Goal: Information Seeking & Learning: Check status

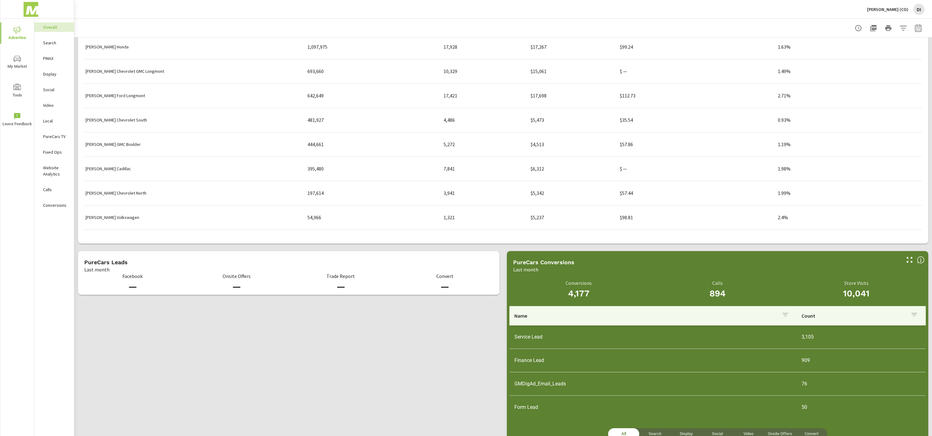
scroll to position [613, 0]
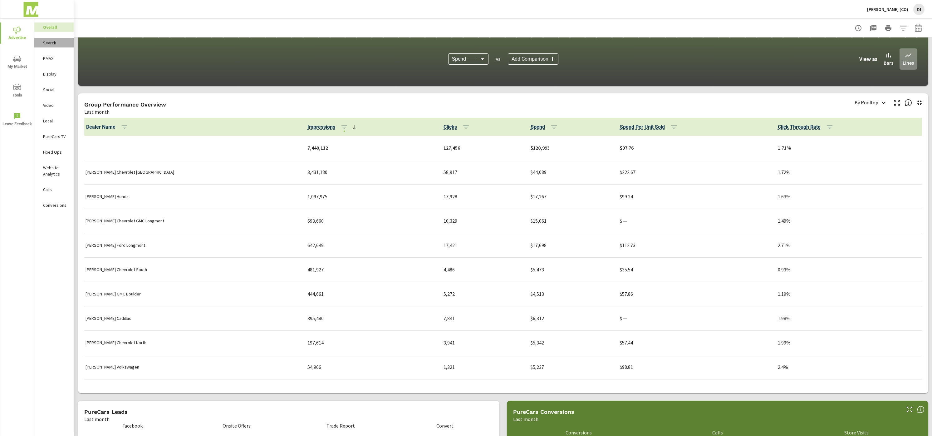
click at [39, 38] on div "Search" at bounding box center [54, 42] width 40 height 9
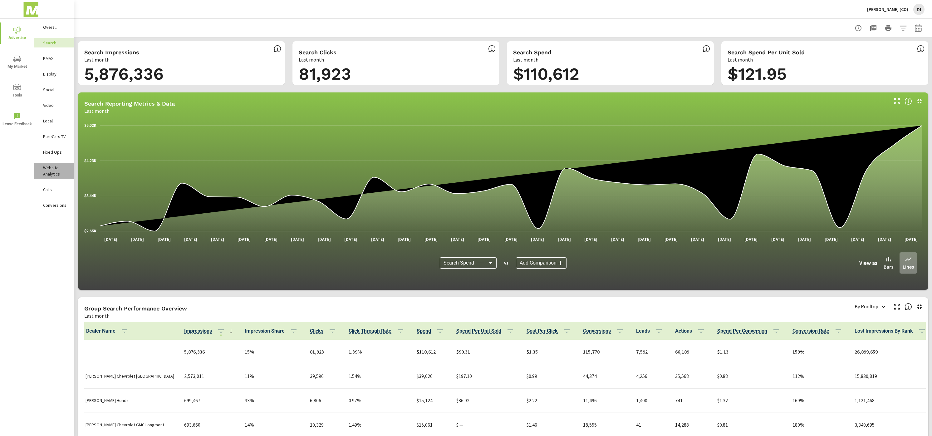
click at [59, 175] on p "Website Analytics" at bounding box center [56, 171] width 26 height 12
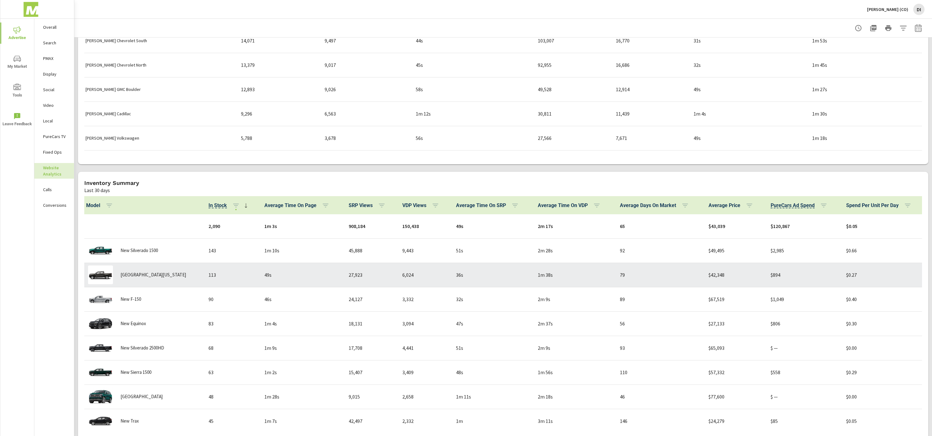
scroll to position [409, 0]
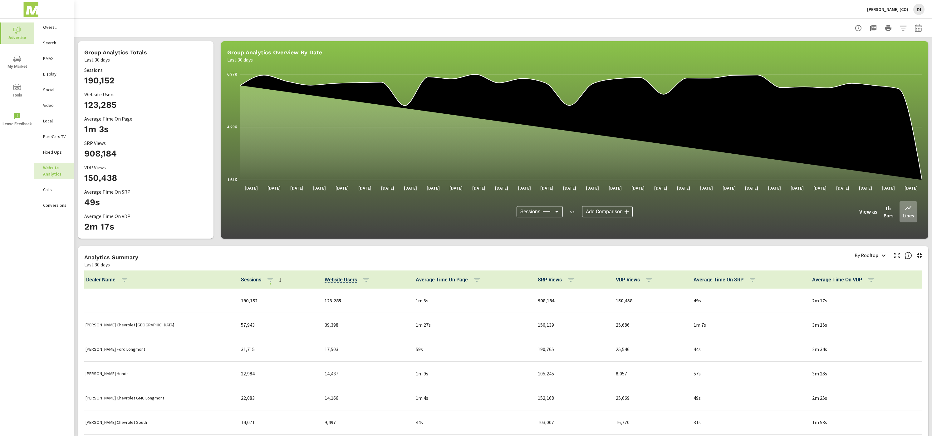
click at [22, 40] on span "Advertise" at bounding box center [17, 33] width 30 height 15
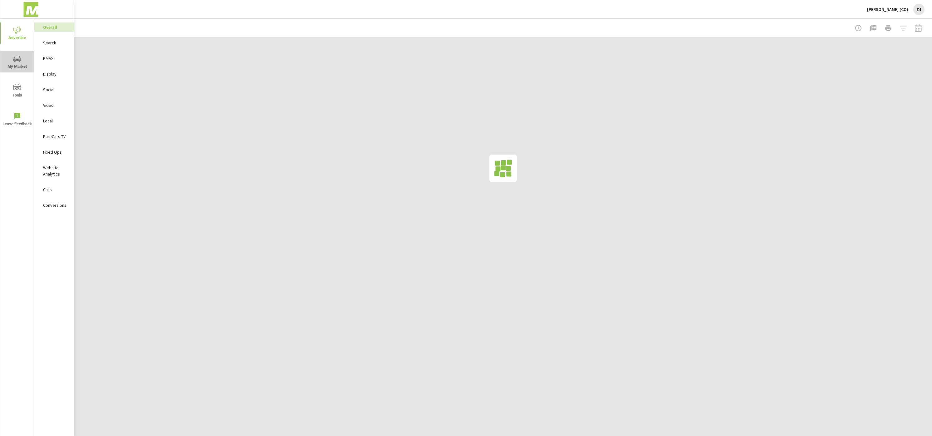
click at [20, 60] on icon "nav menu" at bounding box center [16, 58] width 7 height 7
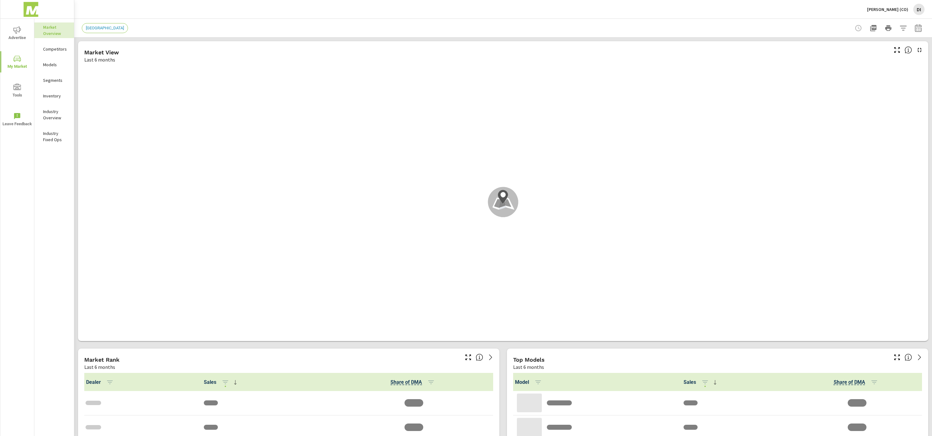
scroll to position [0, 0]
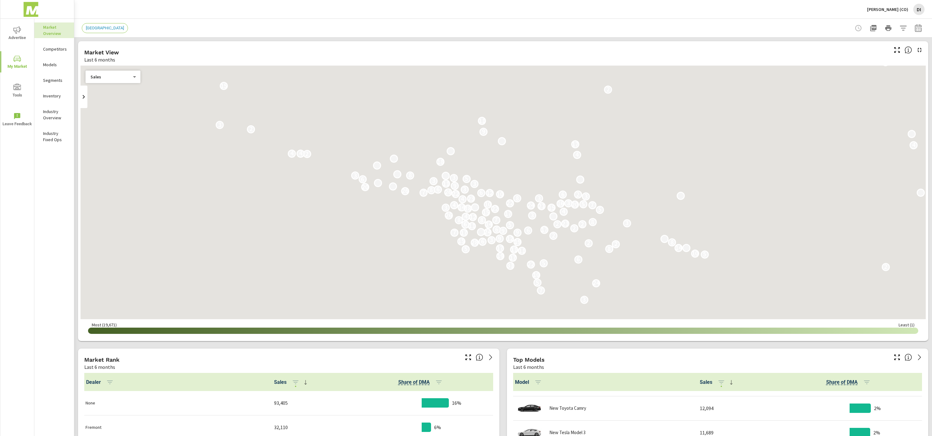
scroll to position [0, 0]
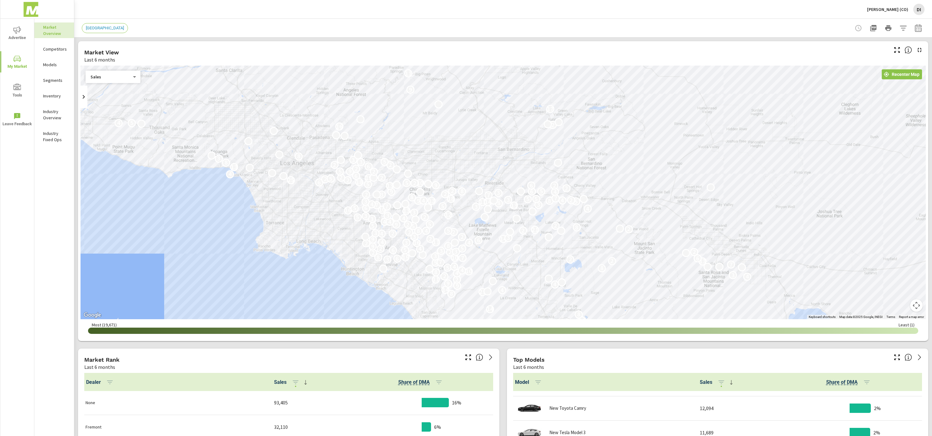
drag, startPoint x: 428, startPoint y: 226, endPoint x: 449, endPoint y: 267, distance: 46.1
click at [449, 267] on div "11 3 2 4 25 2 6 6 3 28 19 2 4 3 7 16 8 14 2 8 21 4 14 9 4 9 2 11 4 2 3 4 8 10 4…" at bounding box center [503, 193] width 845 height 254
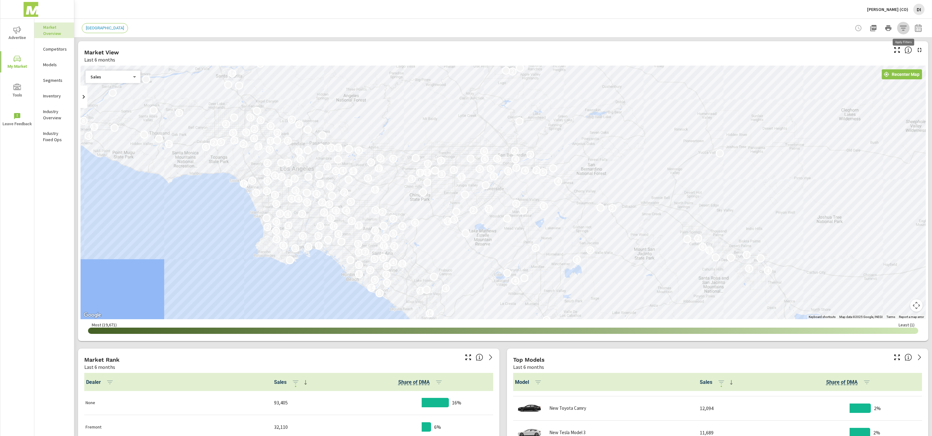
click at [904, 27] on icon "button" at bounding box center [903, 27] width 7 height 7
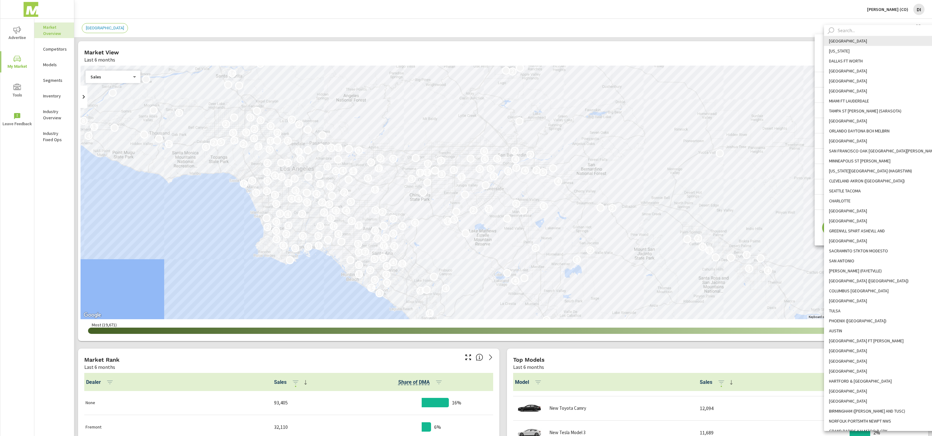
click at [893, 56] on body "Advertise My Market Tools Leave Feedback Market Overview Competitors Models Seg…" at bounding box center [466, 218] width 932 height 436
click at [860, 28] on input "text" at bounding box center [888, 30] width 107 height 11
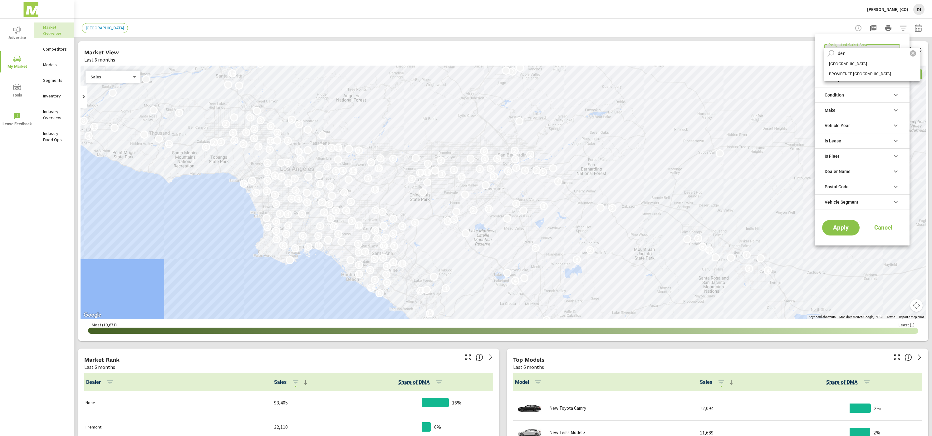
type input "den"
drag, startPoint x: 854, startPoint y: 62, endPoint x: 850, endPoint y: 71, distance: 10.3
click at [854, 62] on li "[GEOGRAPHIC_DATA]" at bounding box center [872, 64] width 96 height 10
type Area "[GEOGRAPHIC_DATA]"
click at [830, 230] on span "Apply" at bounding box center [841, 228] width 26 height 6
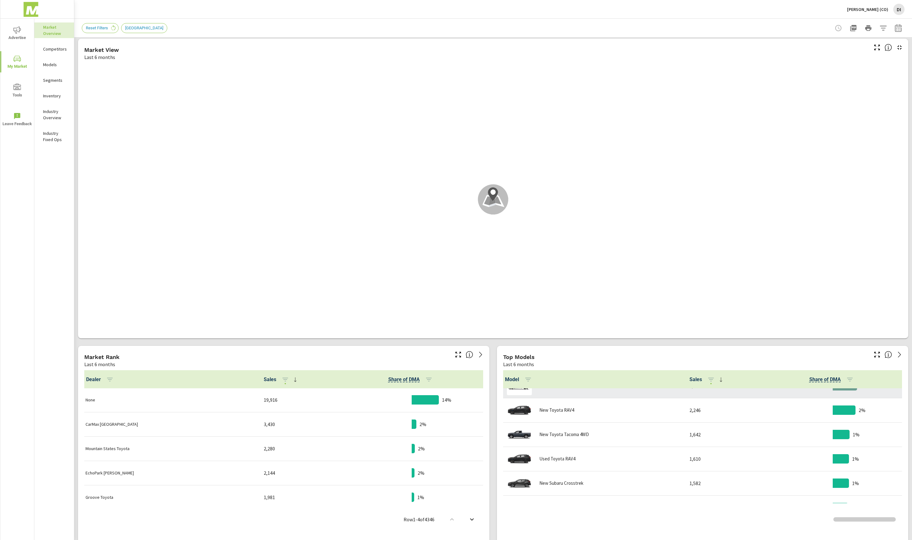
scroll to position [65, 0]
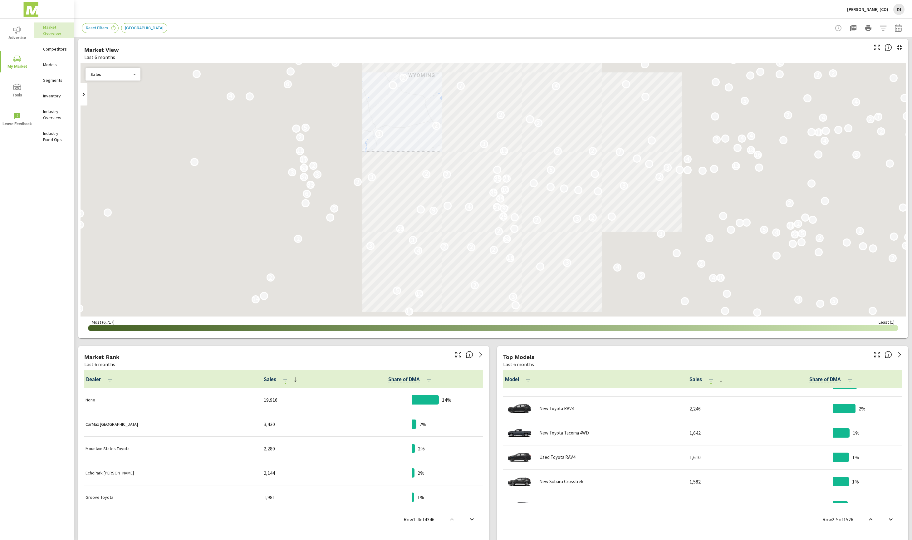
scroll to position [5, 0]
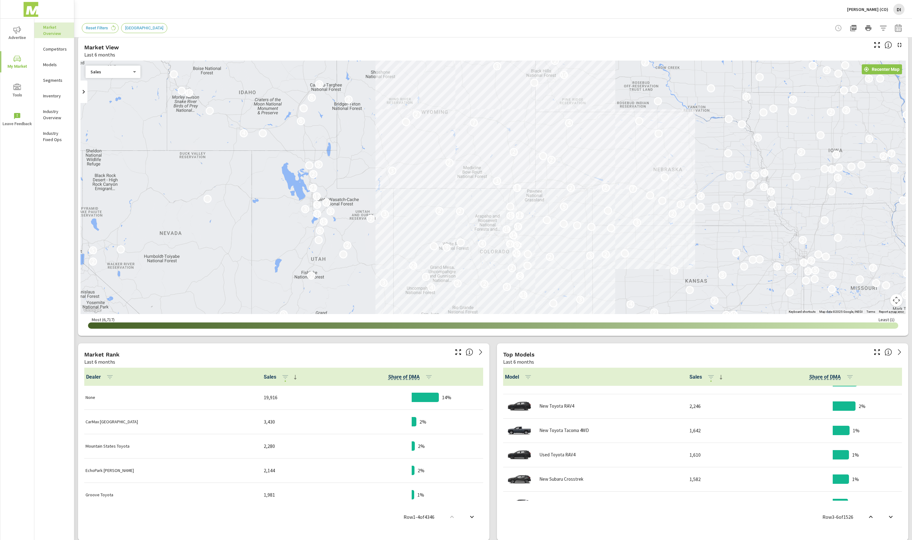
drag, startPoint x: 609, startPoint y: 236, endPoint x: 623, endPoint y: 278, distance: 43.8
click at [623, 278] on div "12 2 10 2 10 2 11 6 8 3 4 2 3 2 2 8 28 4 9 15 4 47 5 4 2 50 4 5 18 2 3 11 5 4 2…" at bounding box center [905, 452] width 799 height 450
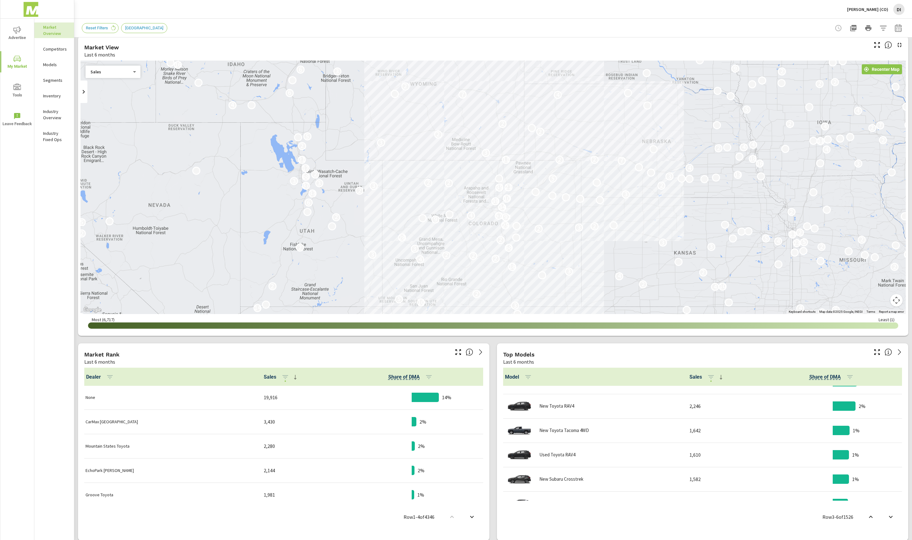
drag, startPoint x: 620, startPoint y: 275, endPoint x: 608, endPoint y: 243, distance: 34.4
click at [608, 243] on div "45 3 31 7 2 3 8 7 8 4 21 2 5 20 3 4 5 5 19 9 5 8 5 9 2 3 2 16 20 2 2 15 2 2 7 1…" at bounding box center [880, 382] width 799 height 450
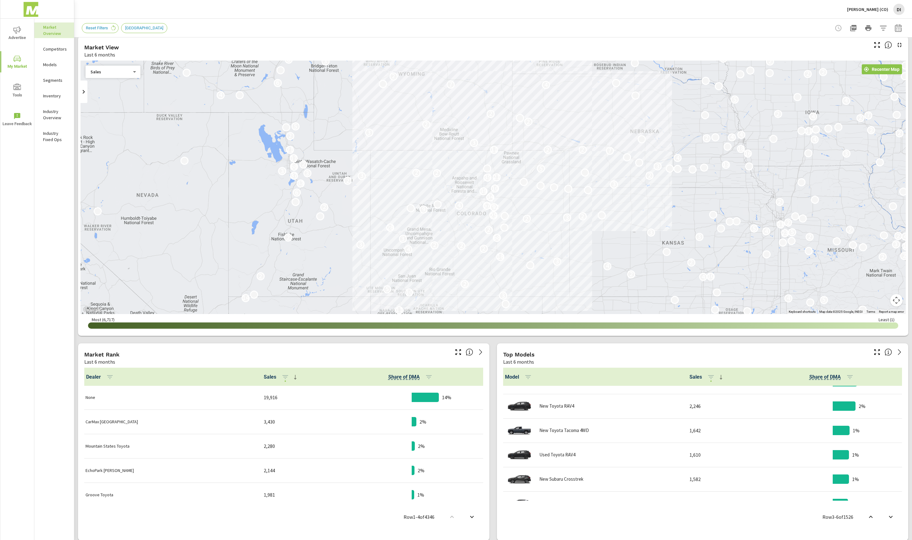
drag, startPoint x: 608, startPoint y: 243, endPoint x: 596, endPoint y: 232, distance: 16.4
click at [596, 232] on div "3 2 11 6 8 3 4 2 3 2 2 8 28 4 9 15 4 47 5 4 2 50 4 5 18 2 3 11 5 4 21 2 5 20 3 …" at bounding box center [880, 402] width 799 height 450
click at [882, 26] on icon "button" at bounding box center [883, 28] width 7 height 5
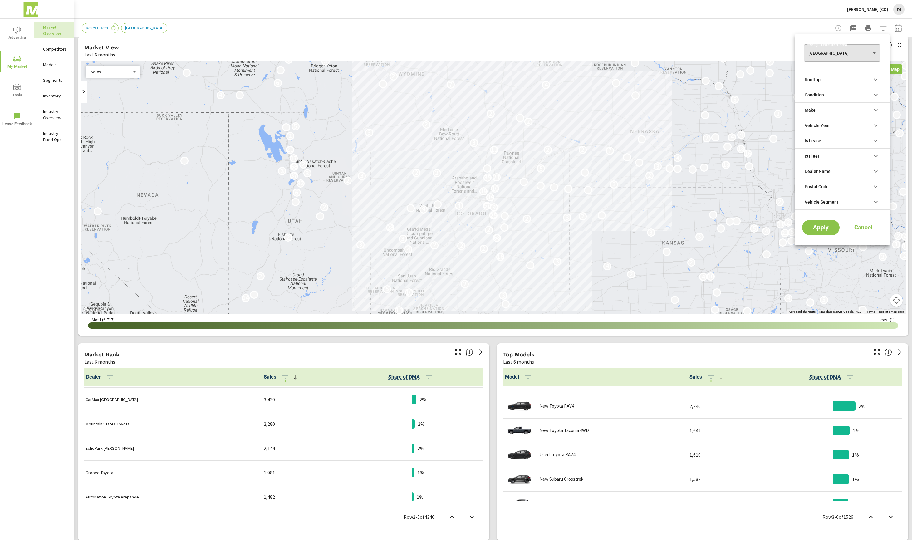
click at [854, 109] on li "Make" at bounding box center [842, 109] width 95 height 15
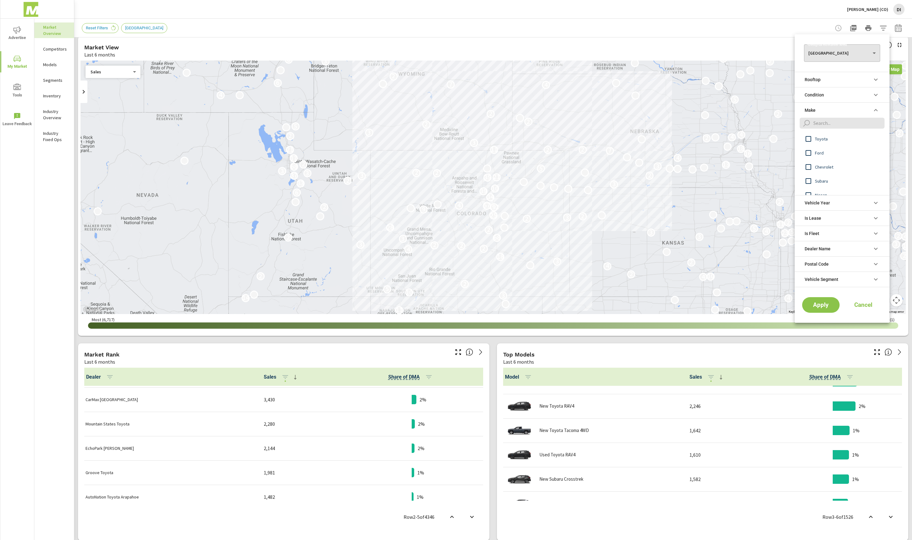
click at [842, 94] on li "Condition" at bounding box center [842, 94] width 95 height 15
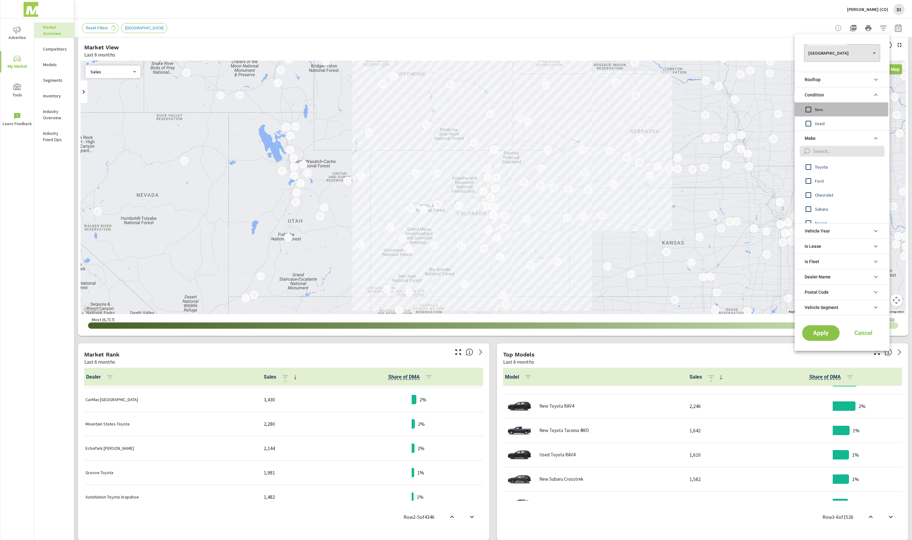
click at [829, 106] on span "New" at bounding box center [849, 109] width 68 height 7
click at [821, 336] on span "Apply" at bounding box center [821, 333] width 26 height 6
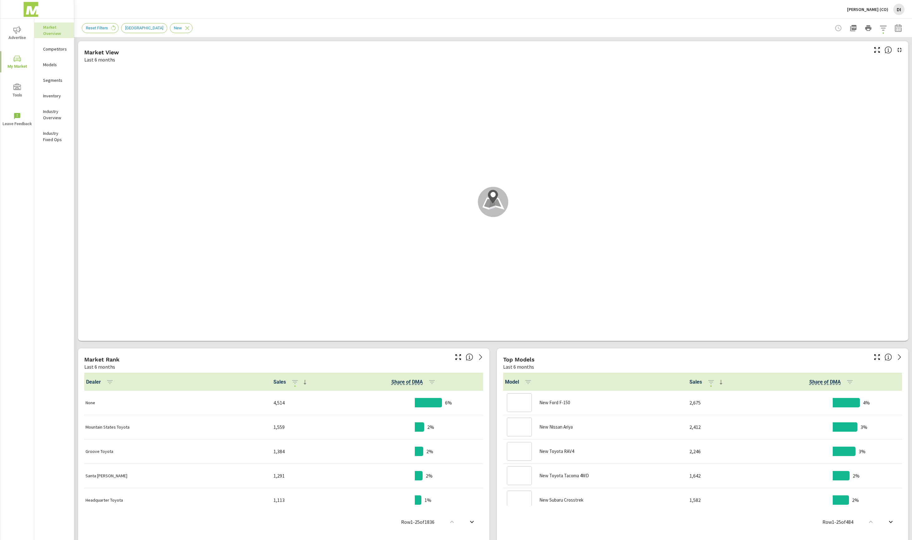
scroll to position [0, 0]
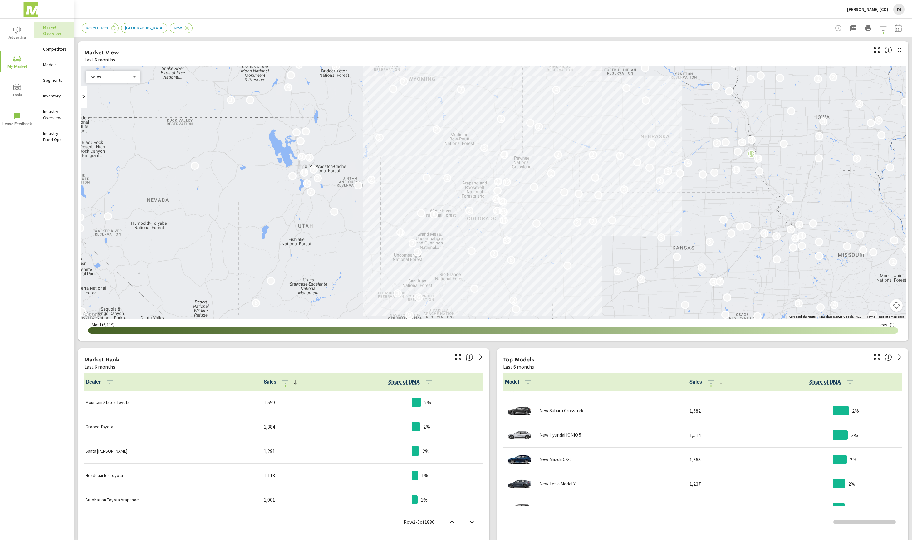
scroll to position [66, 0]
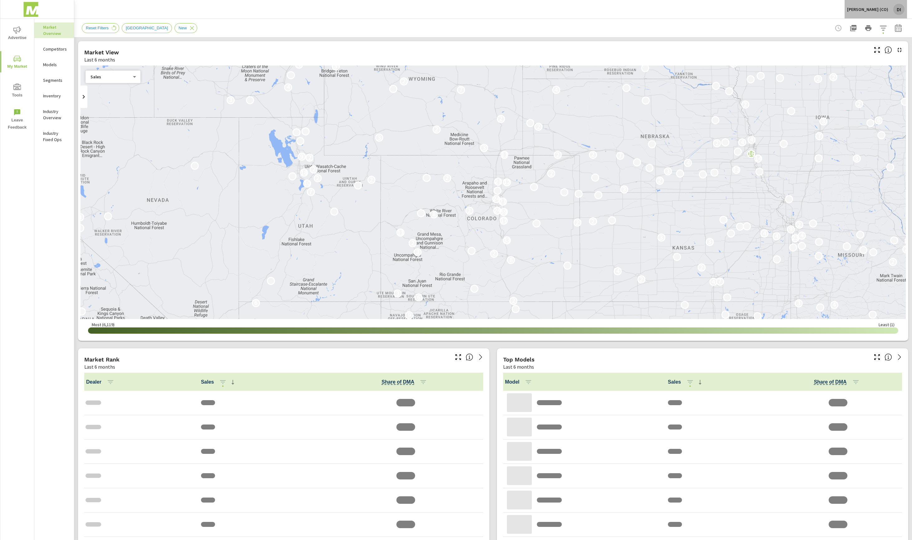
click at [884, 9] on p "[PERSON_NAME] (CO)" at bounding box center [867, 10] width 41 height 6
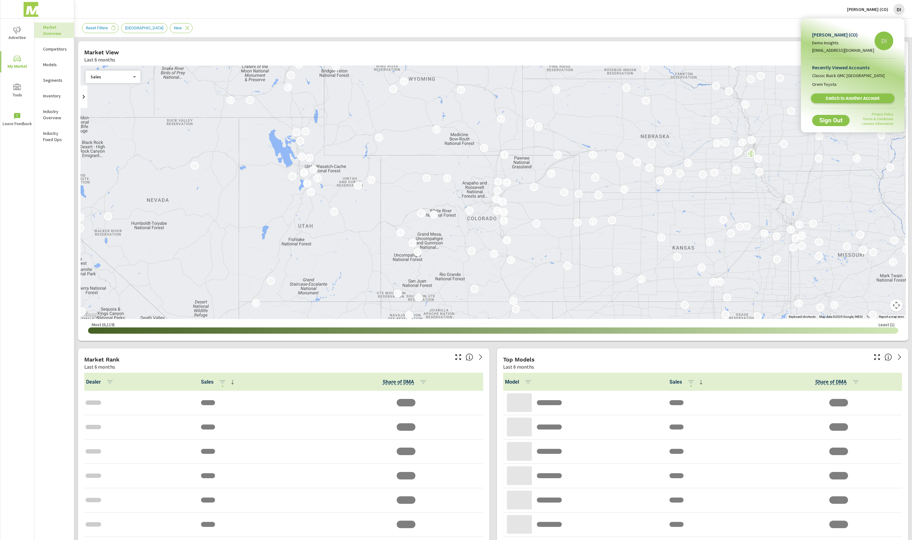
click at [865, 100] on span "Switch to Another Account" at bounding box center [853, 99] width 76 height 6
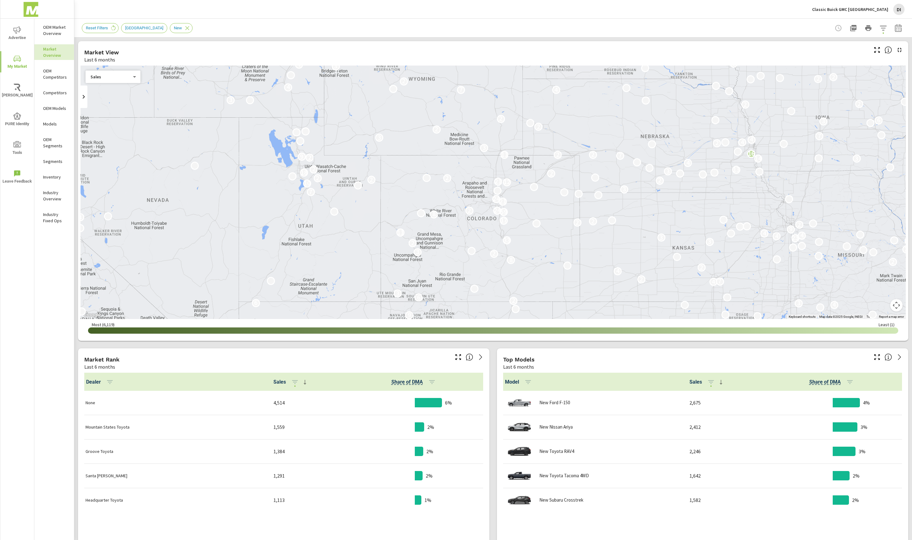
scroll to position [0, 0]
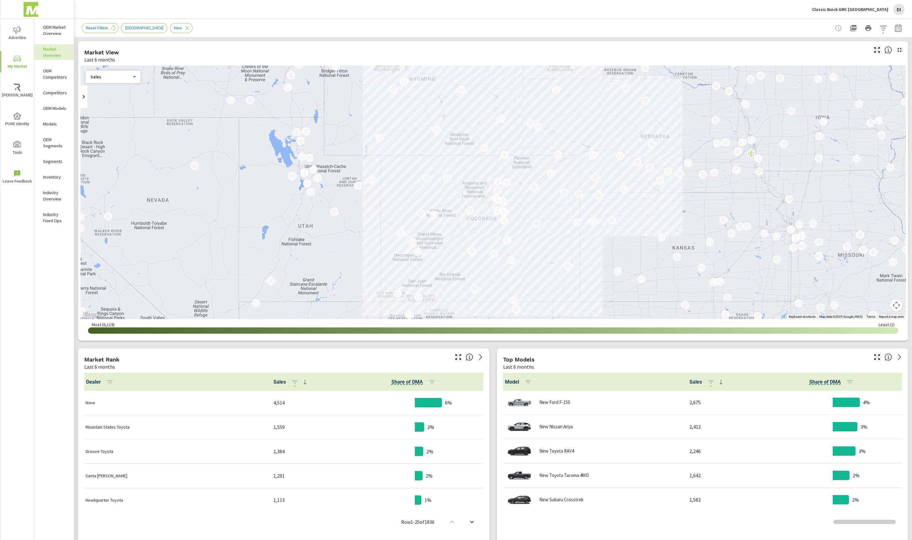
scroll to position [0, 0]
click at [894, 12] on div "Classic Buick GMC Arlington DI" at bounding box center [858, 9] width 92 height 11
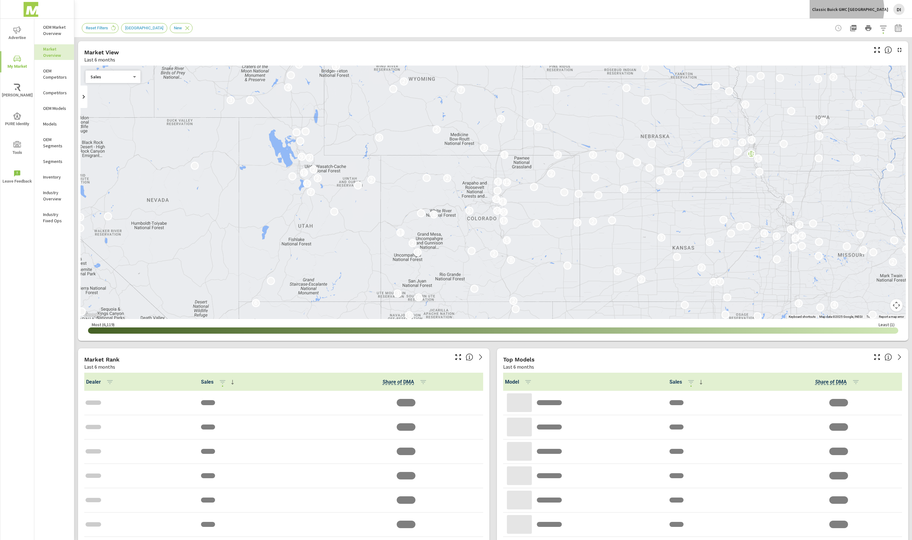
click at [864, 9] on p "Classic Buick GMC Arlington" at bounding box center [850, 10] width 76 height 6
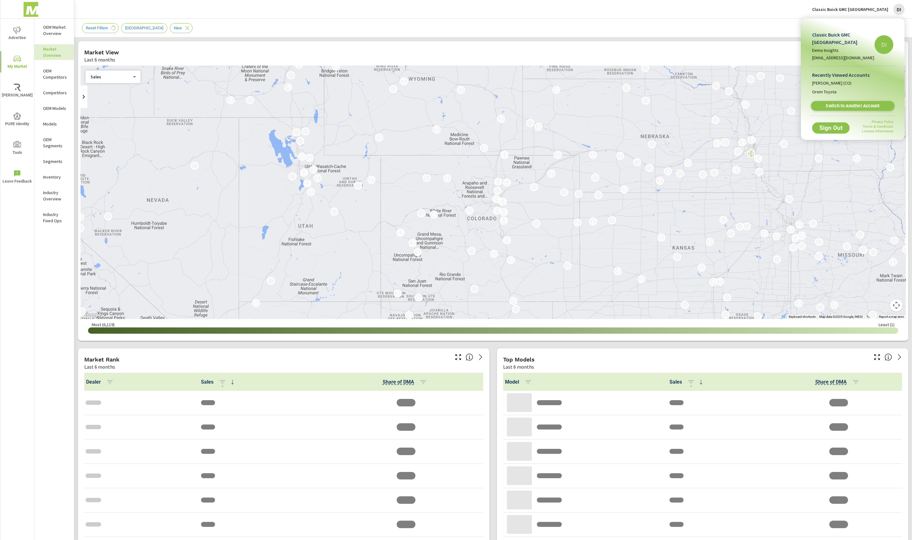
click at [852, 101] on link "Switch to Another Account" at bounding box center [853, 106] width 84 height 10
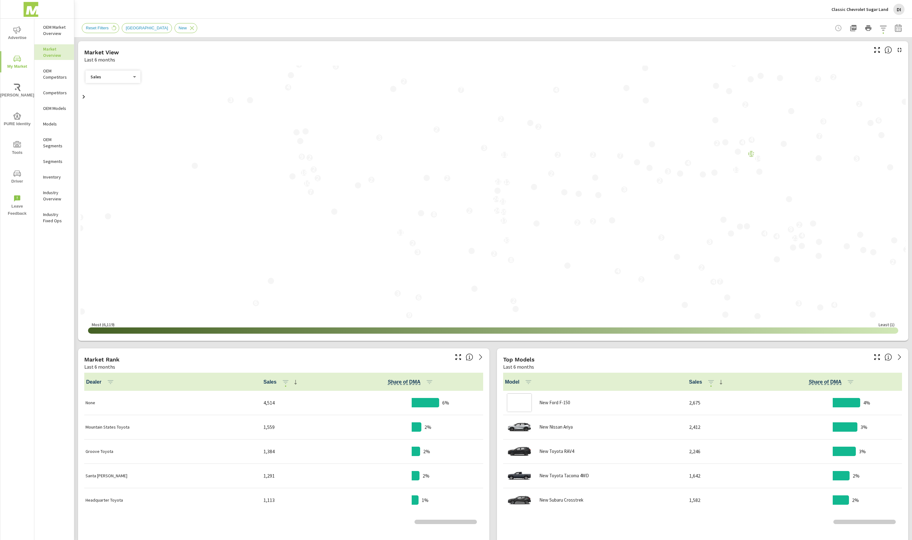
scroll to position [0, 0]
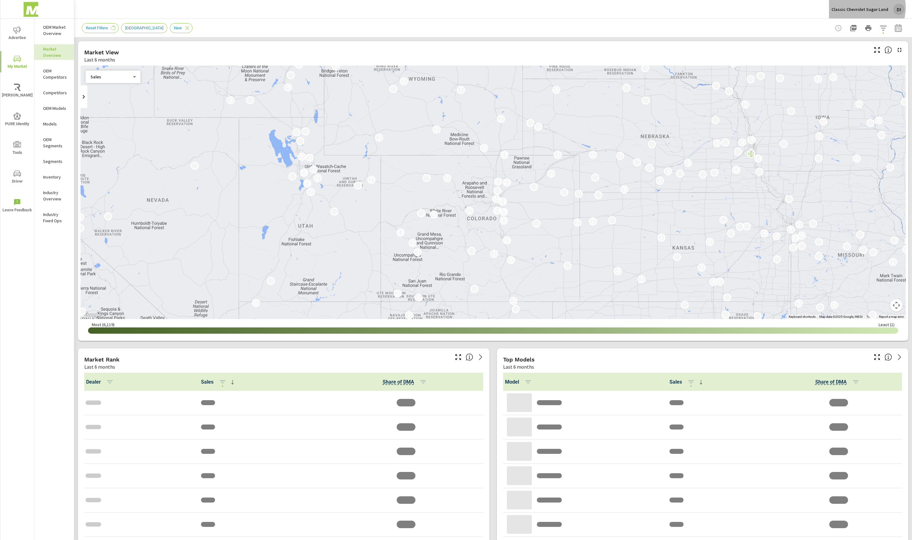
click at [862, 7] on p "Classic Chevrolet Sugar Land" at bounding box center [860, 10] width 57 height 6
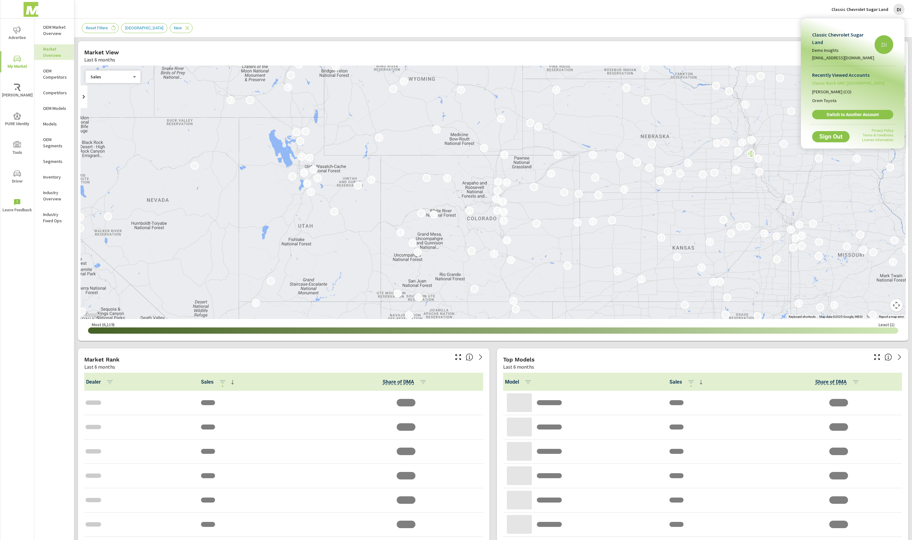
click at [849, 80] on span "Classic Buick GMC [GEOGRAPHIC_DATA]" at bounding box center [848, 83] width 72 height 6
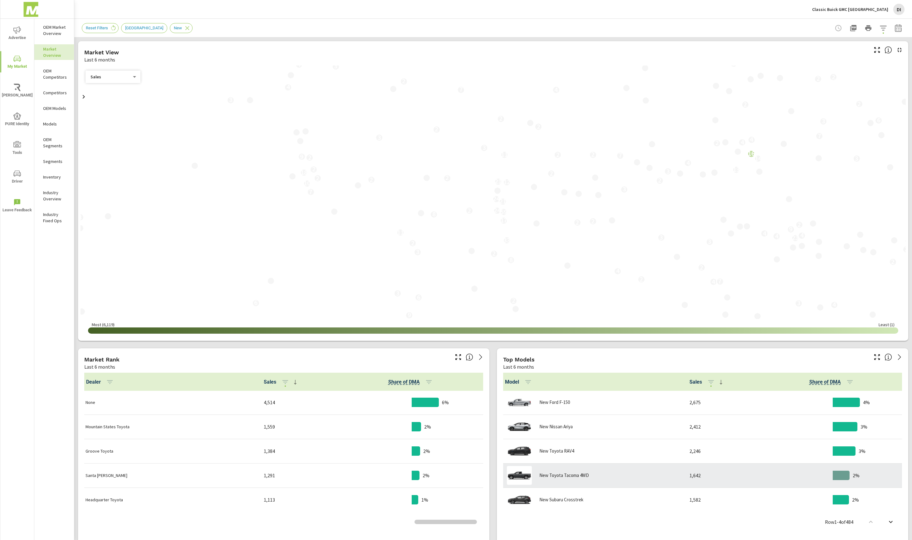
scroll to position [0, 0]
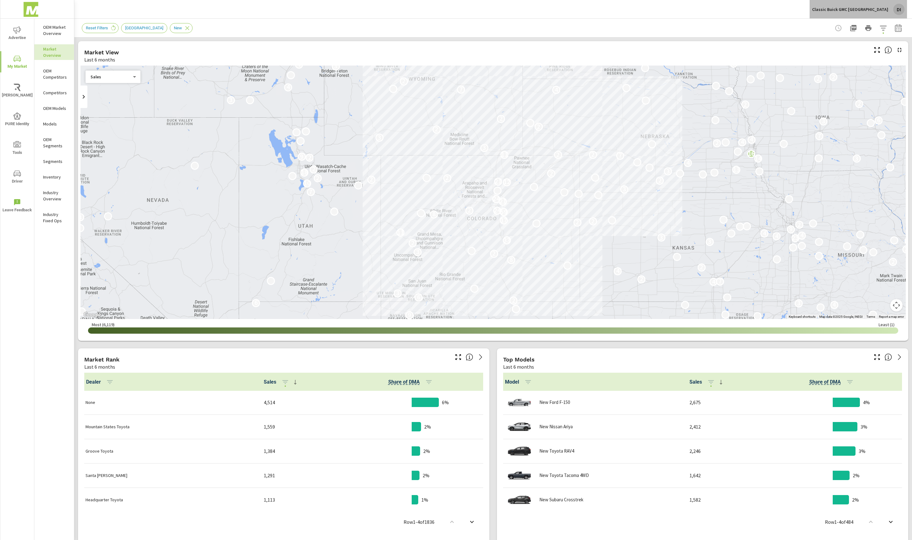
click at [906, 15] on button "Classic Buick GMC Arlington DI" at bounding box center [858, 9] width 97 height 18
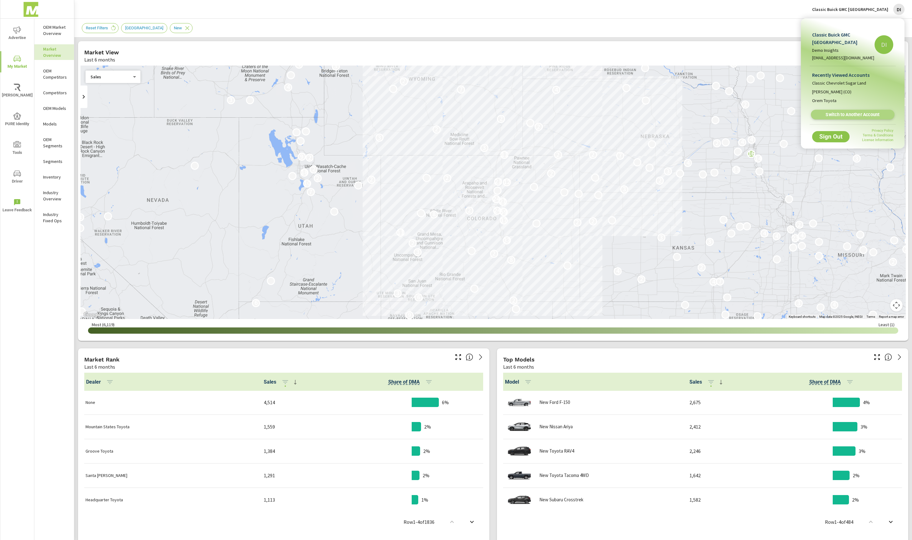
click at [841, 112] on span "Switch to Another Account" at bounding box center [853, 115] width 76 height 6
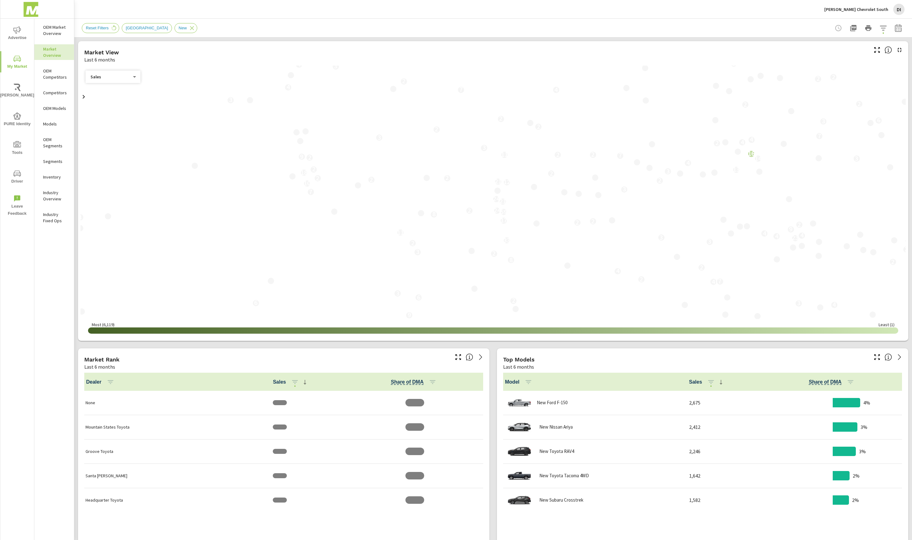
scroll to position [0, 0]
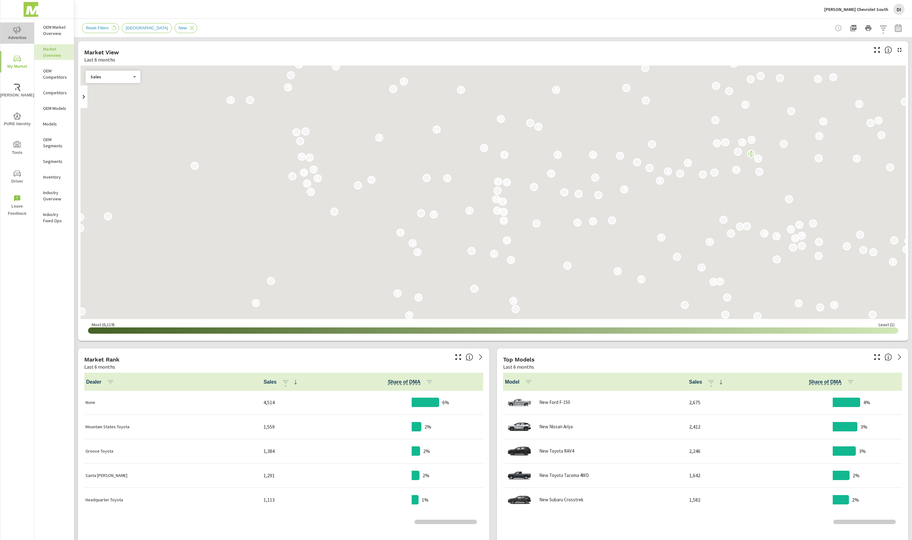
click at [23, 40] on span "Advertise" at bounding box center [17, 33] width 30 height 15
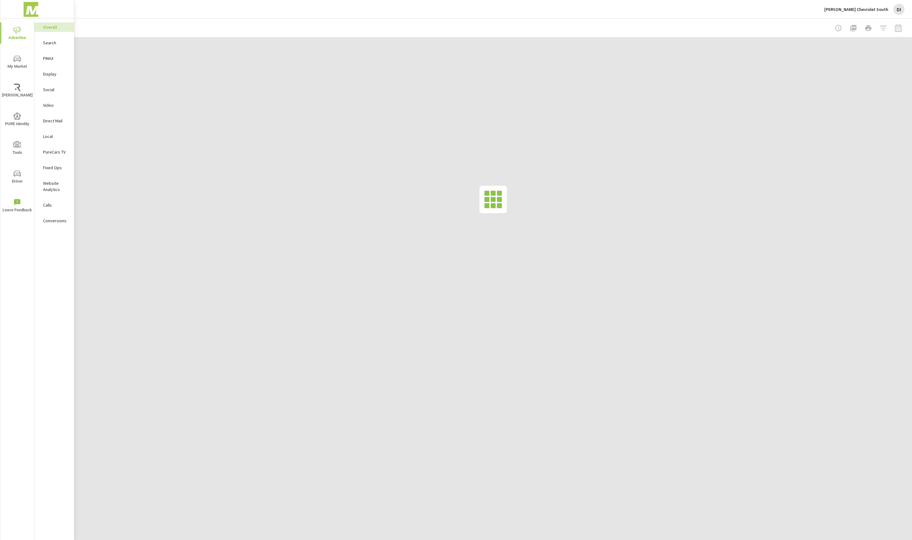
click at [36, 6] on img at bounding box center [30, 9] width 61 height 25
click at [889, 12] on div "Mike Maroone Chevrolet South DI" at bounding box center [865, 9] width 80 height 11
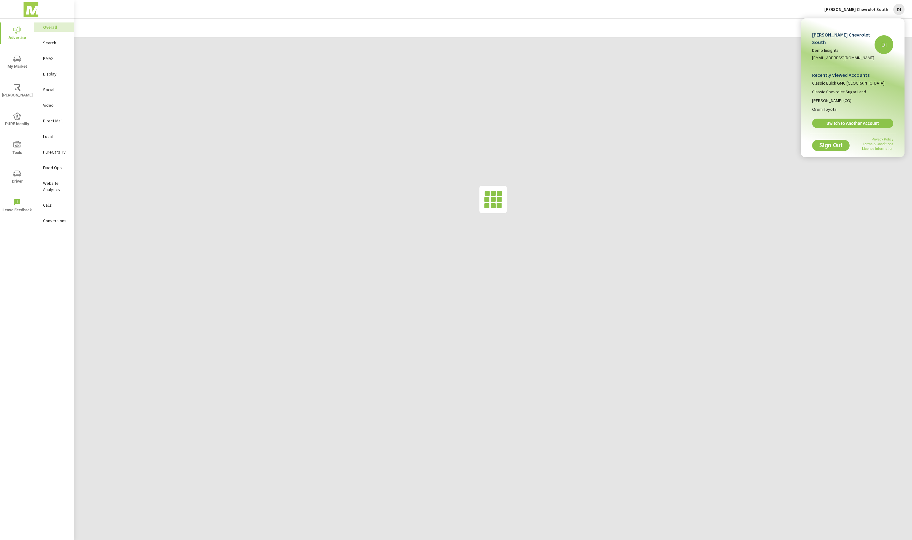
click at [896, 13] on div at bounding box center [456, 270] width 912 height 540
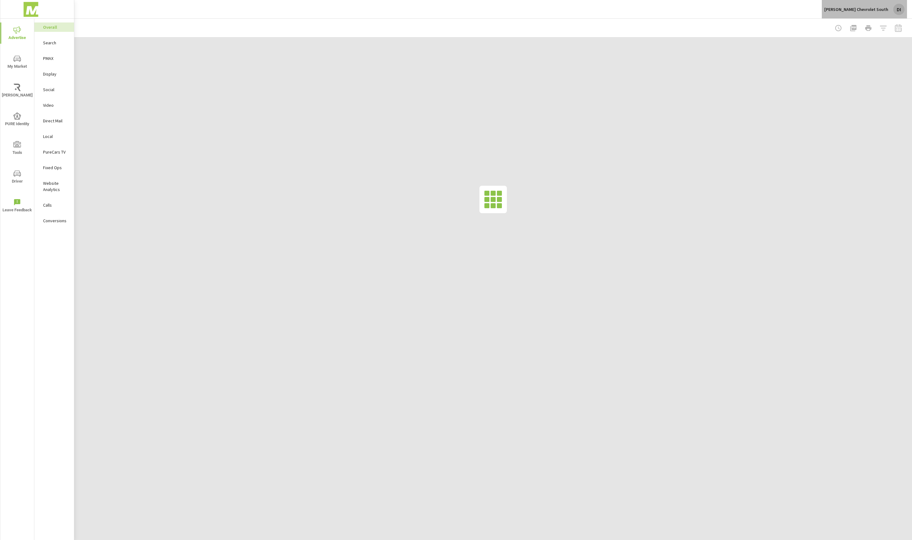
click at [900, 10] on div "DI" at bounding box center [899, 9] width 11 height 11
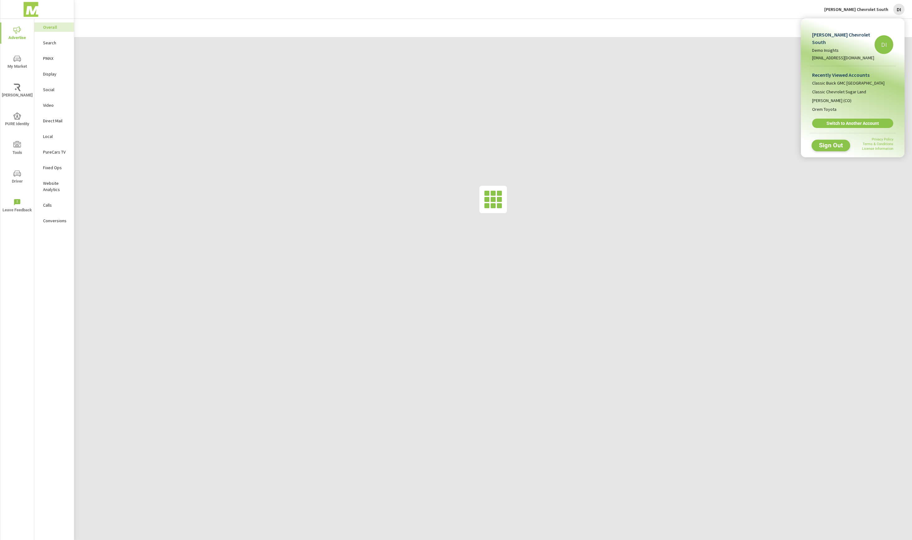
click at [835, 143] on span "Sign Out" at bounding box center [831, 145] width 28 height 6
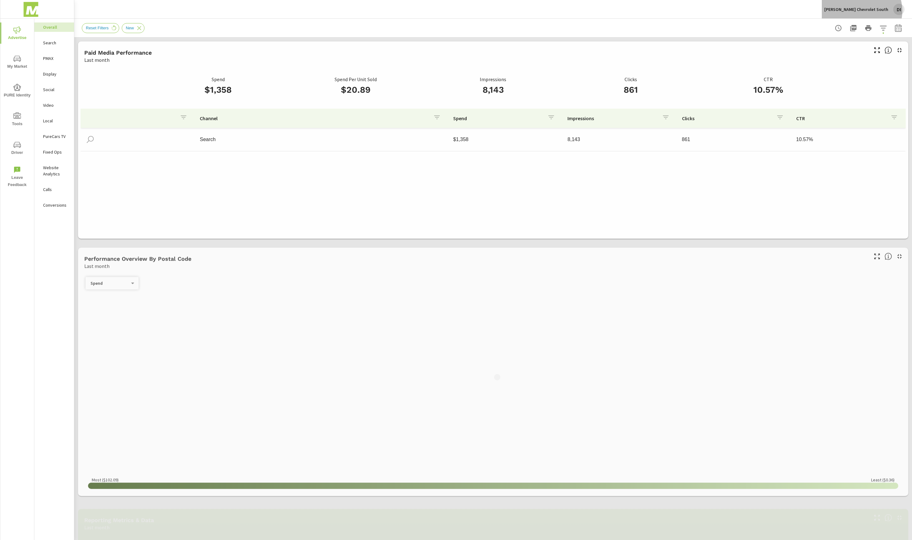
click at [865, 11] on p "[PERSON_NAME] Chevrolet South" at bounding box center [857, 10] width 64 height 6
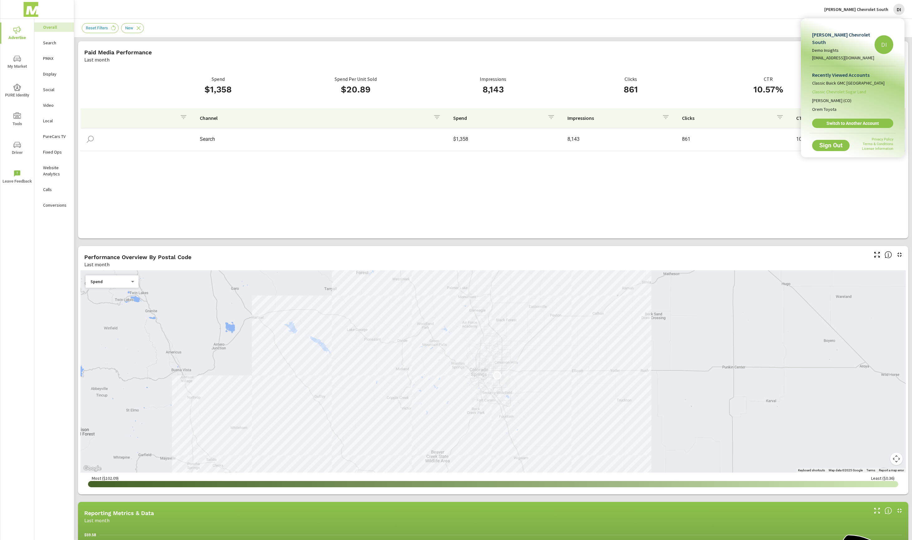
click at [845, 93] on span "Classic Chevrolet Sugar Land" at bounding box center [839, 92] width 54 height 6
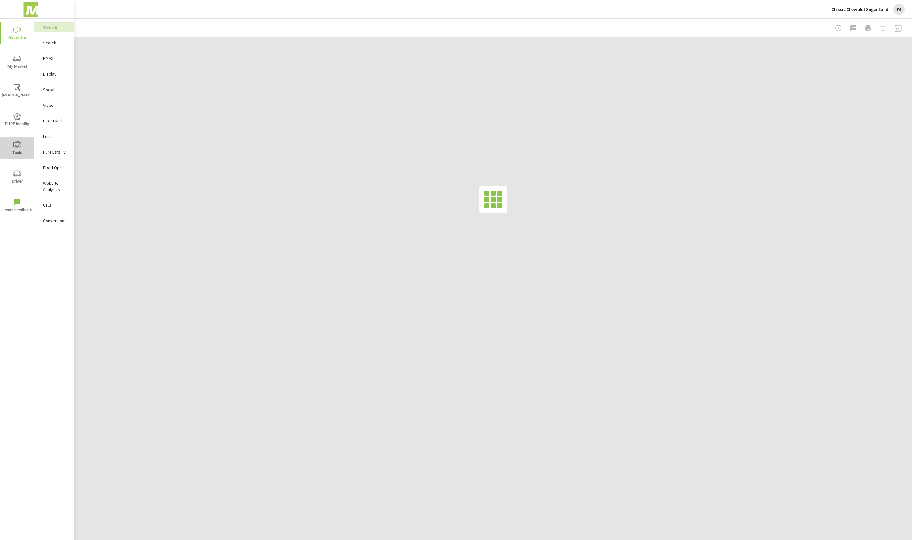
click at [15, 150] on span "Tools" at bounding box center [17, 148] width 30 height 15
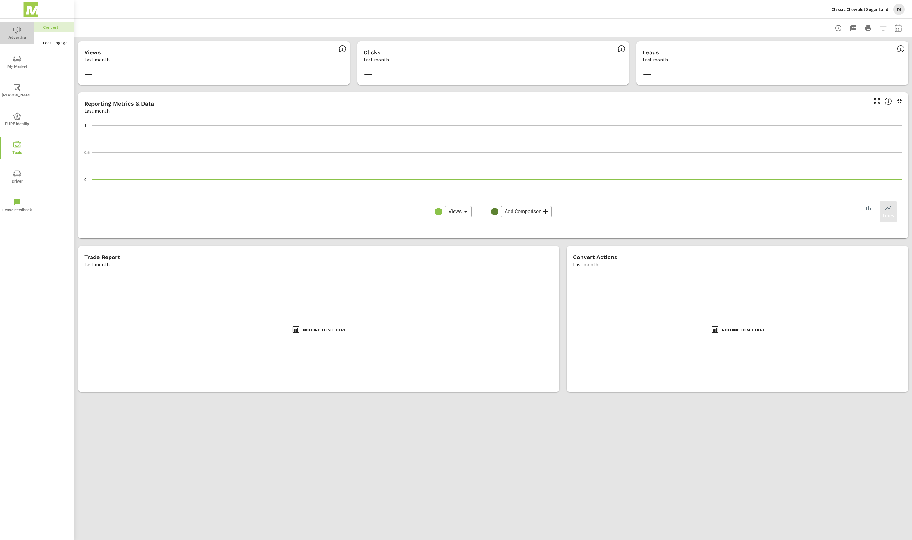
click at [22, 33] on span "Advertise" at bounding box center [17, 33] width 30 height 15
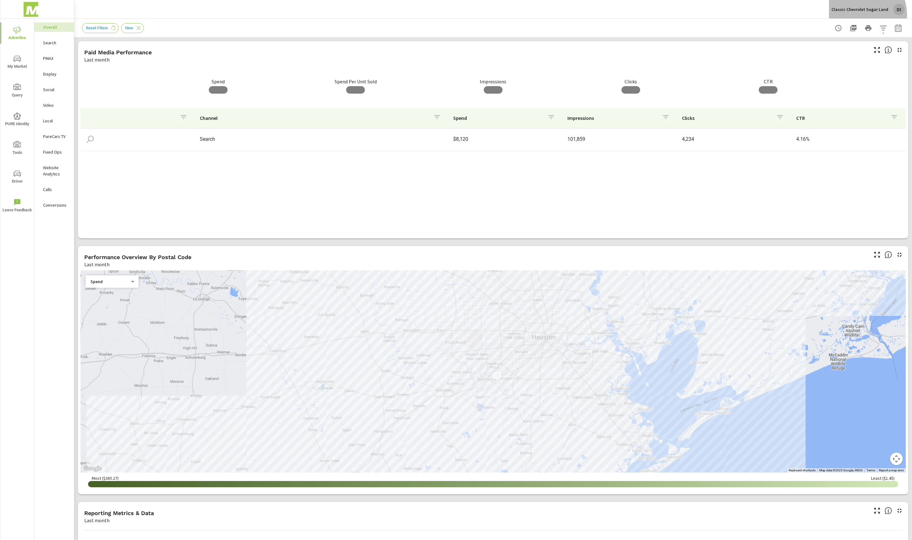
click at [861, 15] on button "Classic Chevrolet Sugar Land DI" at bounding box center [868, 9] width 78 height 18
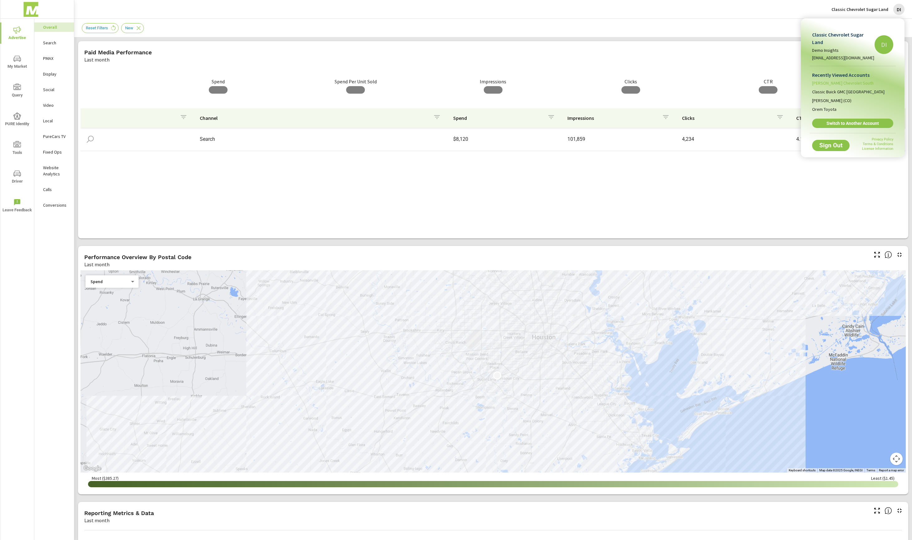
click at [849, 80] on span "[PERSON_NAME] Chevrolet South" at bounding box center [843, 83] width 62 height 6
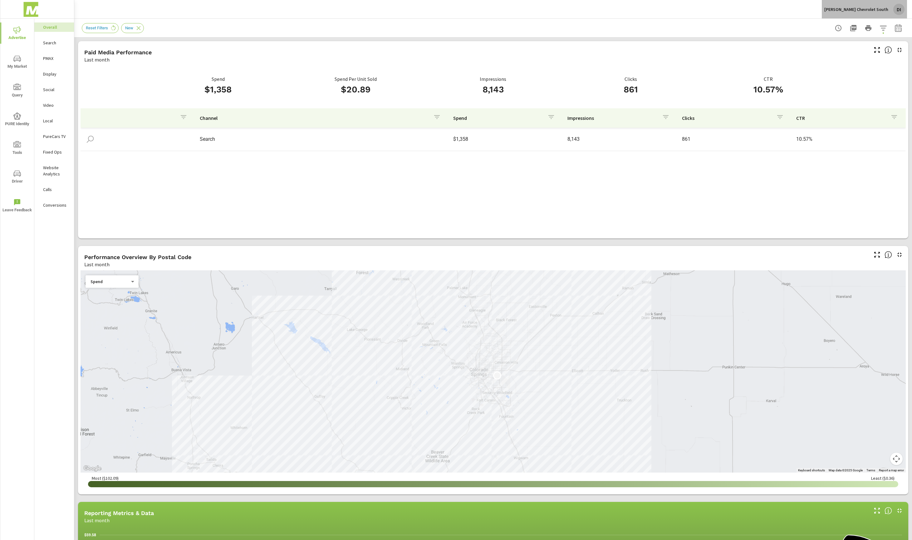
click at [879, 5] on div "[PERSON_NAME] Chevrolet South DI" at bounding box center [865, 9] width 80 height 11
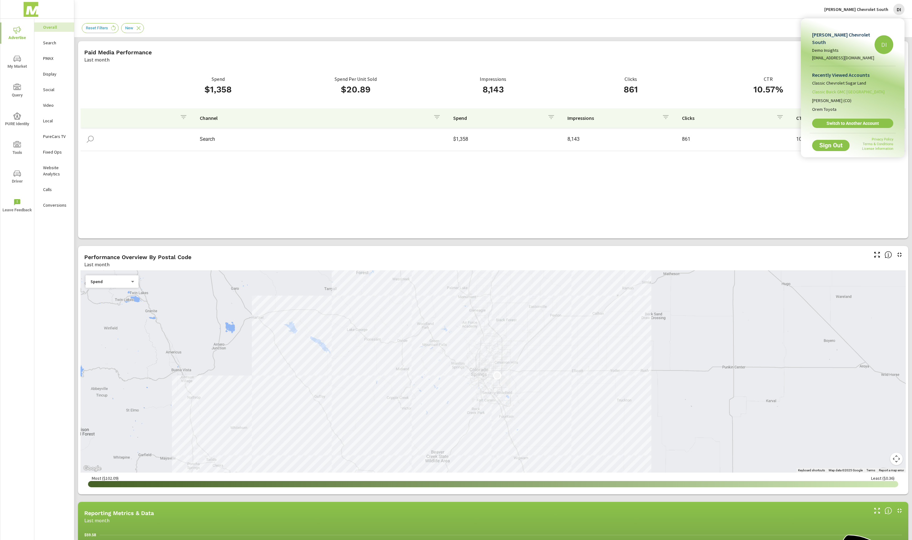
click at [837, 95] on li "Classic Buick GMC [GEOGRAPHIC_DATA]" at bounding box center [852, 91] width 81 height 9
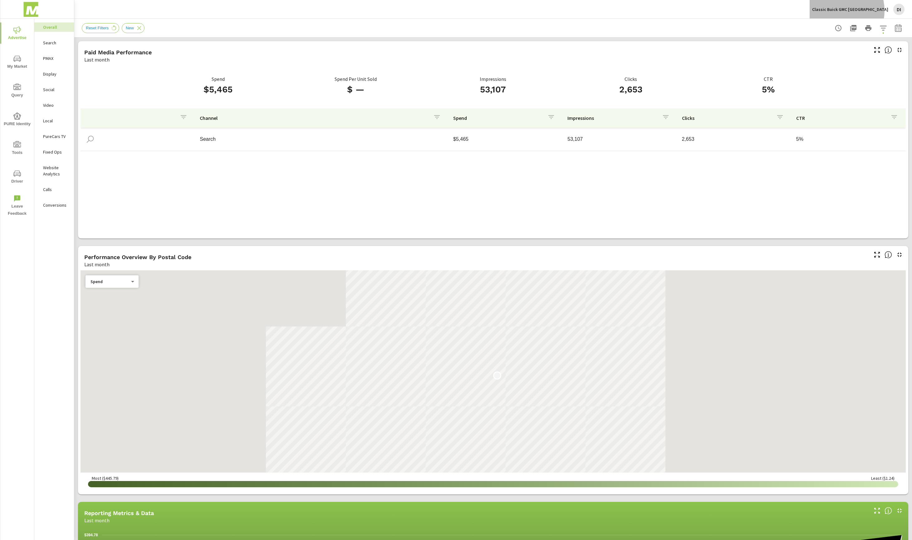
click at [859, 11] on p "Classic Buick GMC [GEOGRAPHIC_DATA]" at bounding box center [850, 10] width 76 height 6
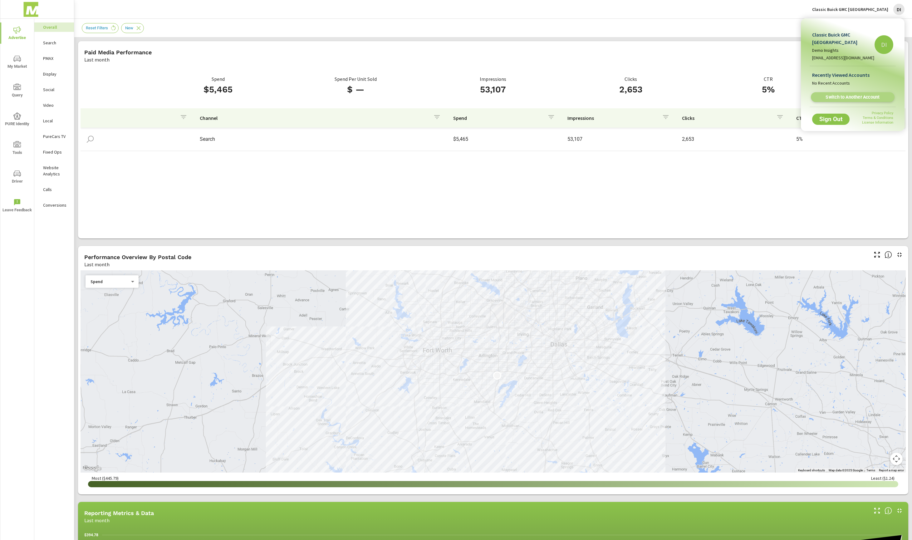
click at [831, 94] on link "Switch to Another Account" at bounding box center [853, 97] width 84 height 10
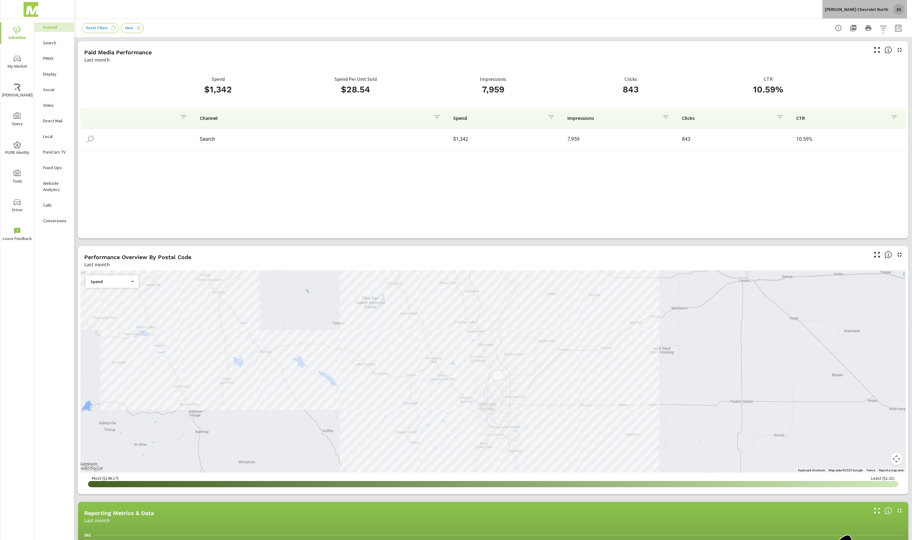
click at [882, 11] on p "[PERSON_NAME] Chevrolet North" at bounding box center [856, 10] width 63 height 6
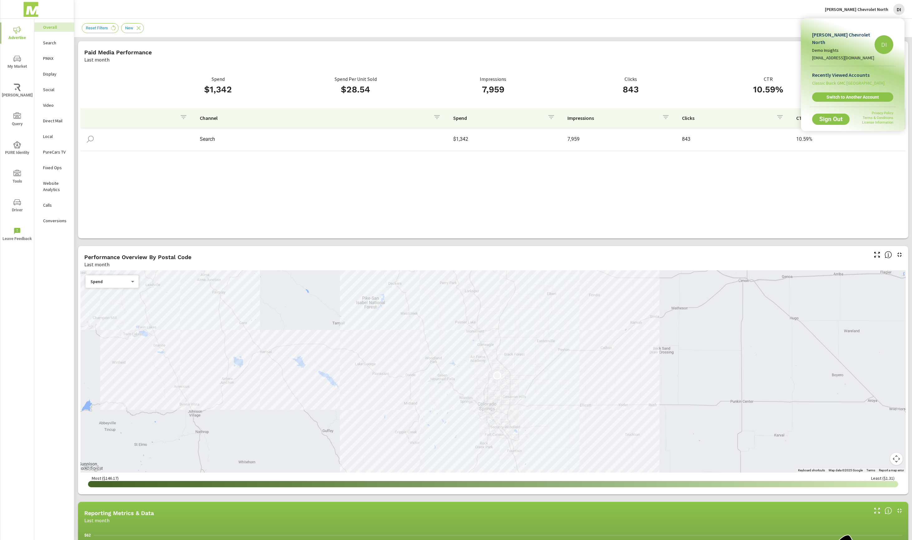
click at [862, 80] on span "Classic Buick GMC [GEOGRAPHIC_DATA]" at bounding box center [848, 83] width 72 height 6
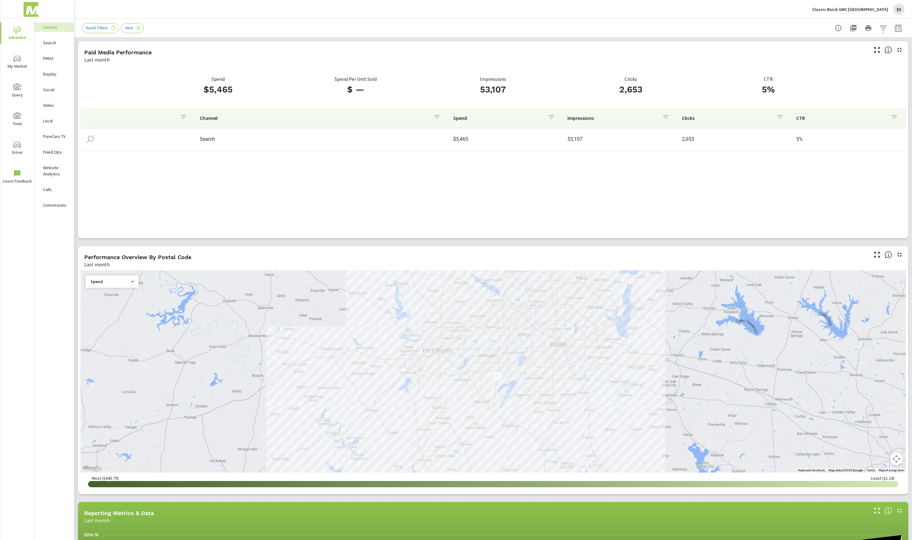
click at [867, 9] on p "Classic Buick GMC [GEOGRAPHIC_DATA]" at bounding box center [850, 10] width 76 height 6
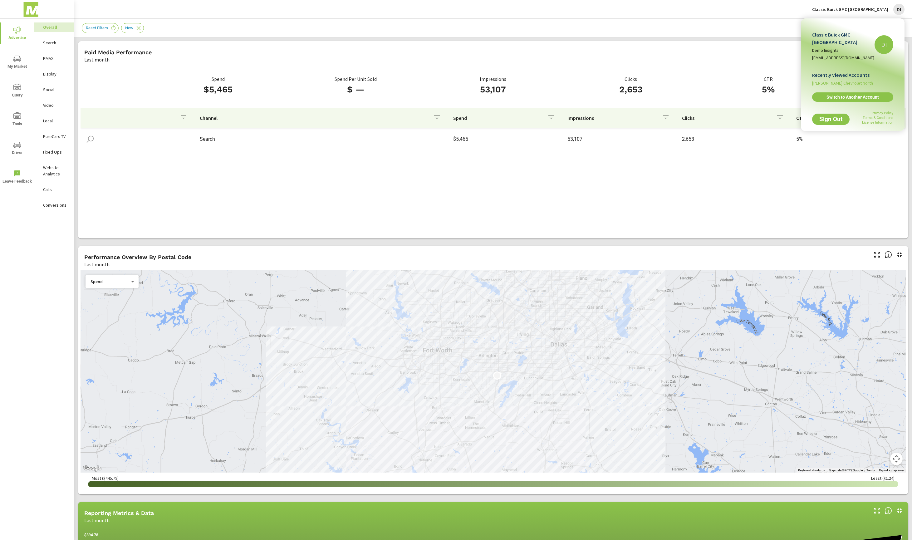
click at [848, 80] on span "[PERSON_NAME] Chevrolet North" at bounding box center [842, 83] width 61 height 6
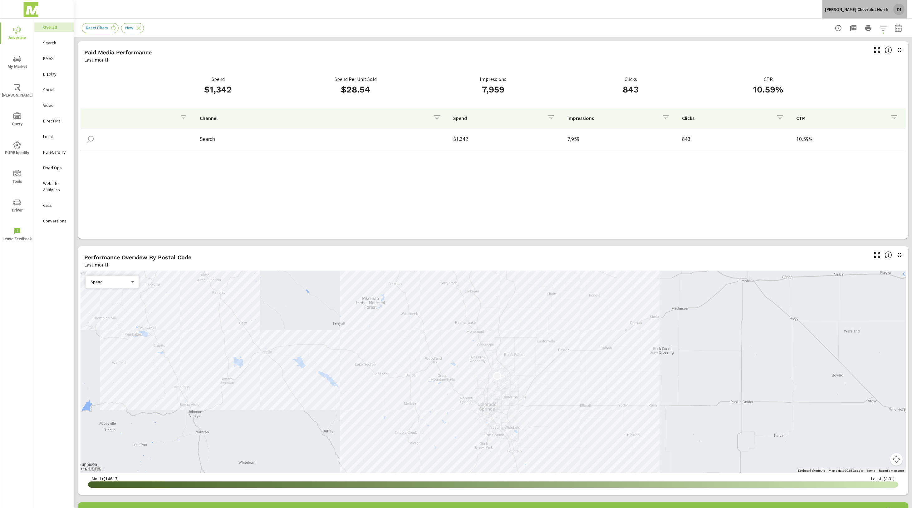
click at [884, 8] on p "[PERSON_NAME] Chevrolet North" at bounding box center [856, 10] width 63 height 6
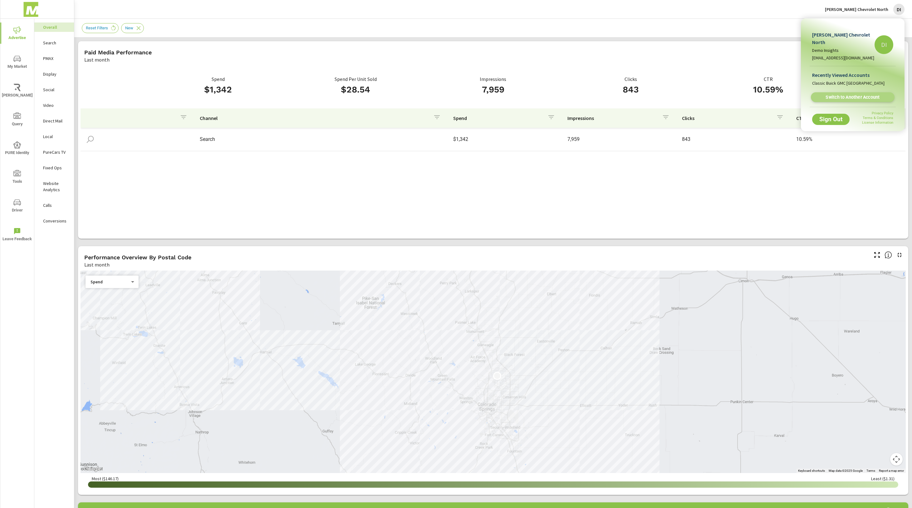
click at [843, 94] on span "Switch to Another Account" at bounding box center [853, 97] width 76 height 6
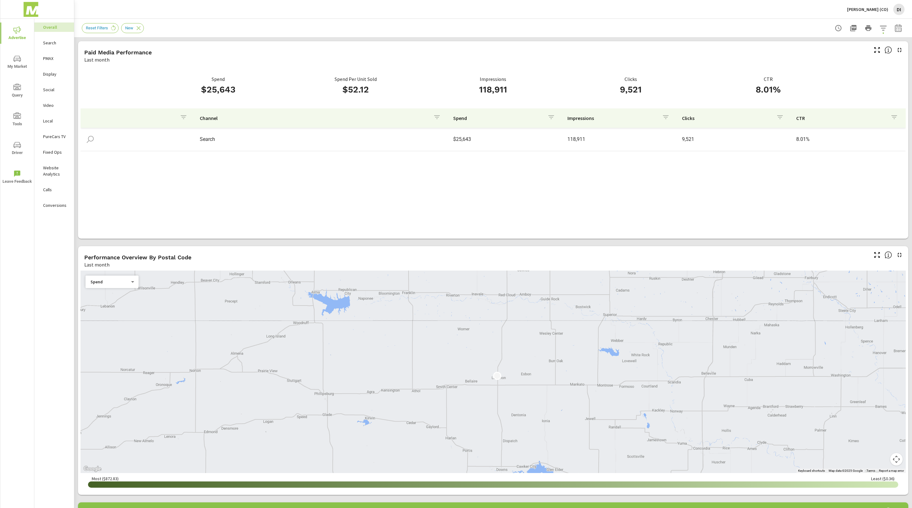
click at [34, 10] on img at bounding box center [30, 9] width 61 height 25
click at [21, 9] on img at bounding box center [30, 9] width 61 height 25
click at [29, 8] on img at bounding box center [30, 9] width 61 height 25
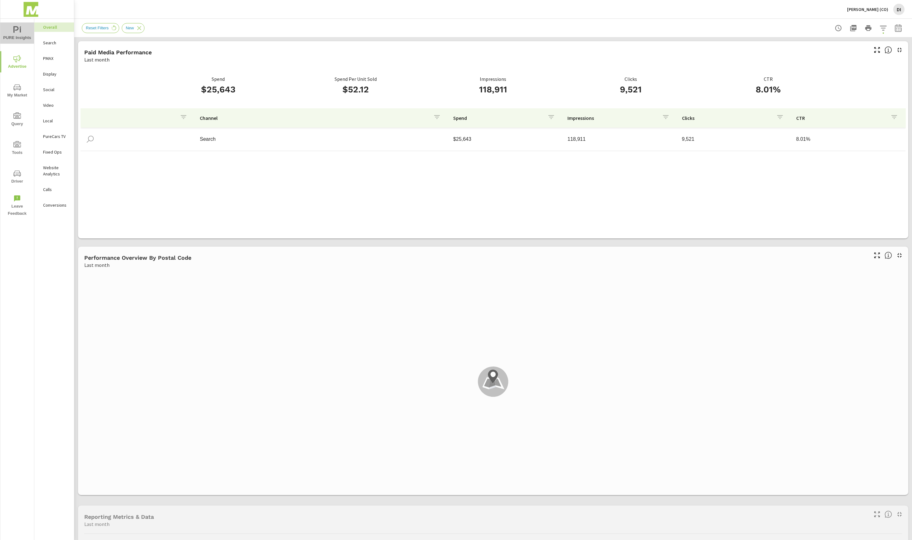
click at [11, 39] on span "PURE Insights" at bounding box center [17, 33] width 30 height 15
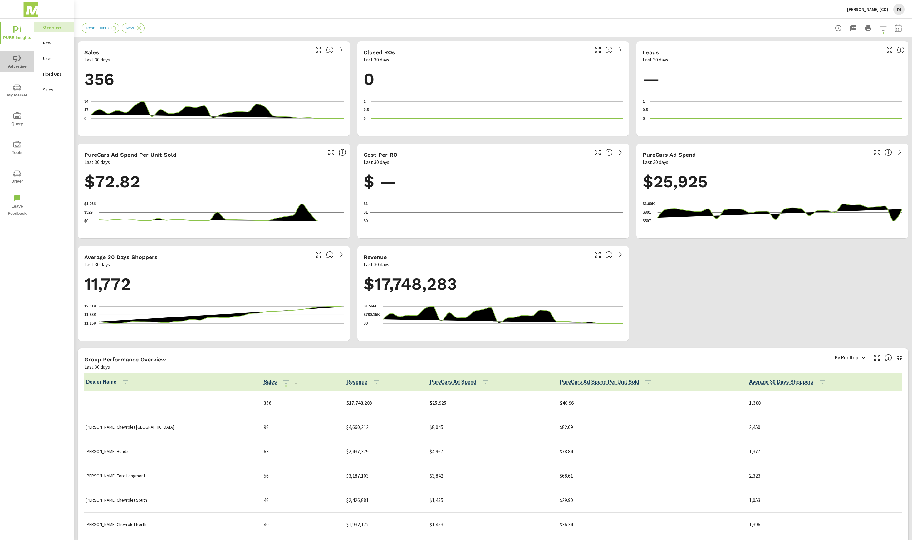
click at [22, 64] on span "Advertise" at bounding box center [17, 62] width 30 height 15
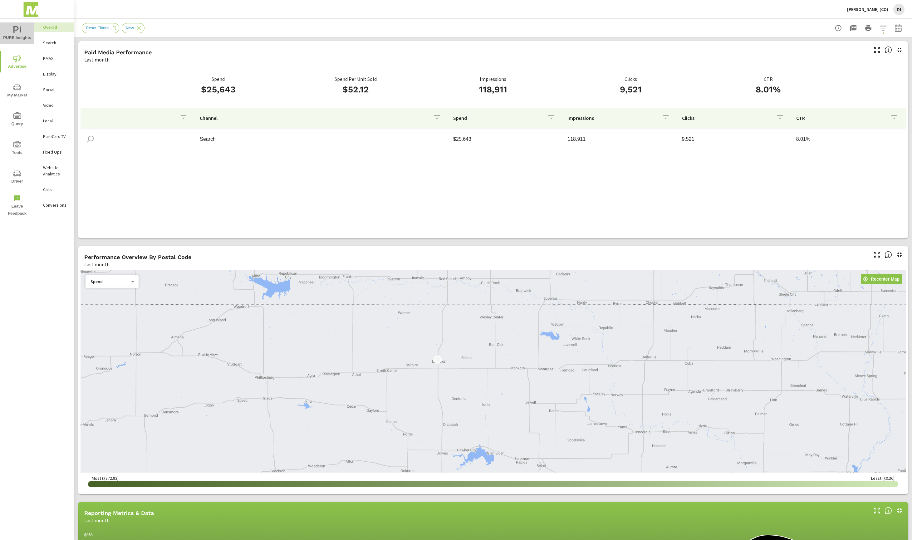
click at [21, 31] on span "PURE Insights" at bounding box center [17, 33] width 30 height 15
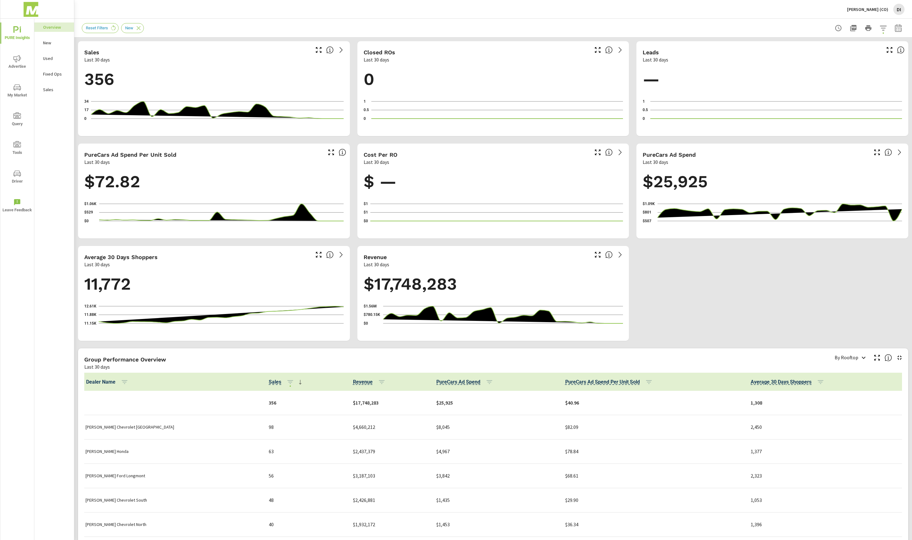
drag, startPoint x: 65, startPoint y: 98, endPoint x: 61, endPoint y: 100, distance: 4.3
click at [63, 99] on nav "Overview New Used Fixed Ops Sales" at bounding box center [54, 61] width 40 height 84
click at [879, 9] on p "[PERSON_NAME] (CO)" at bounding box center [867, 10] width 41 height 6
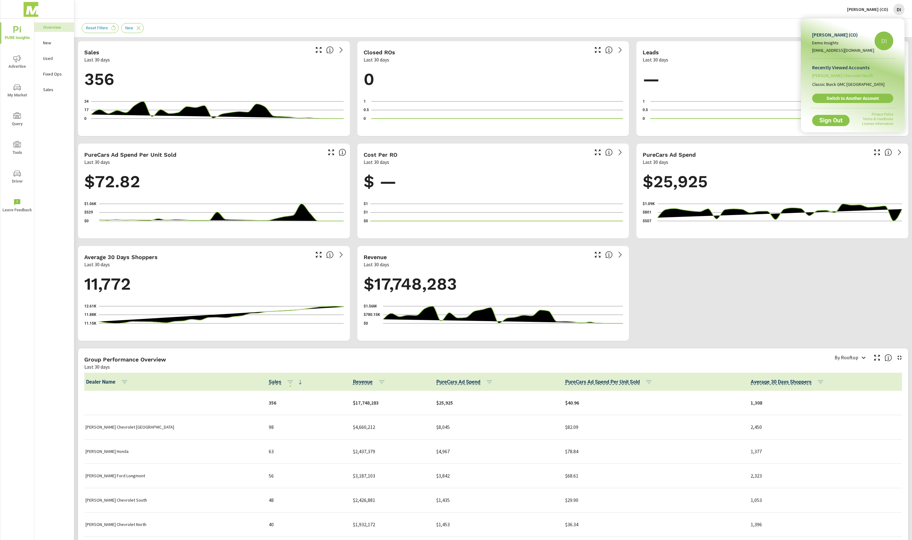
click at [836, 72] on span "[PERSON_NAME] Chevrolet North" at bounding box center [842, 75] width 61 height 6
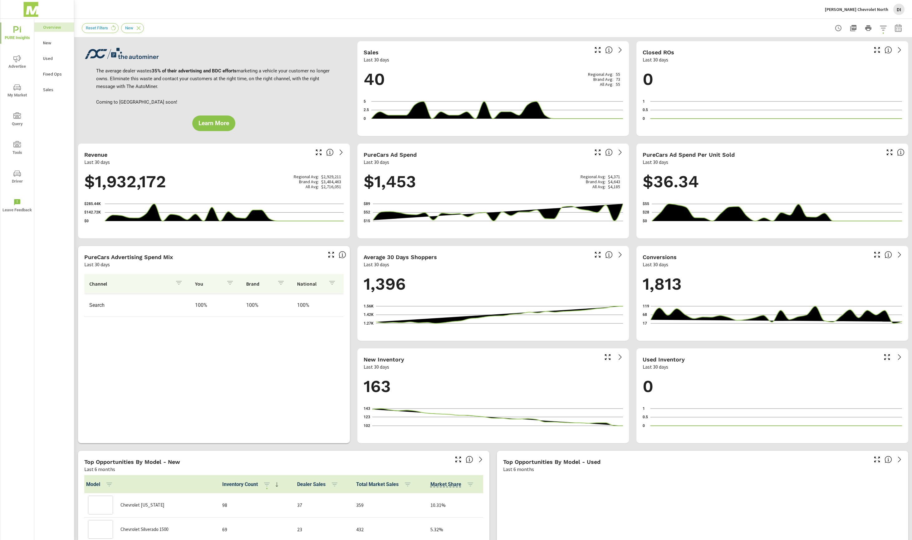
scroll to position [0, 0]
click at [27, 62] on span "Advertise" at bounding box center [17, 62] width 30 height 15
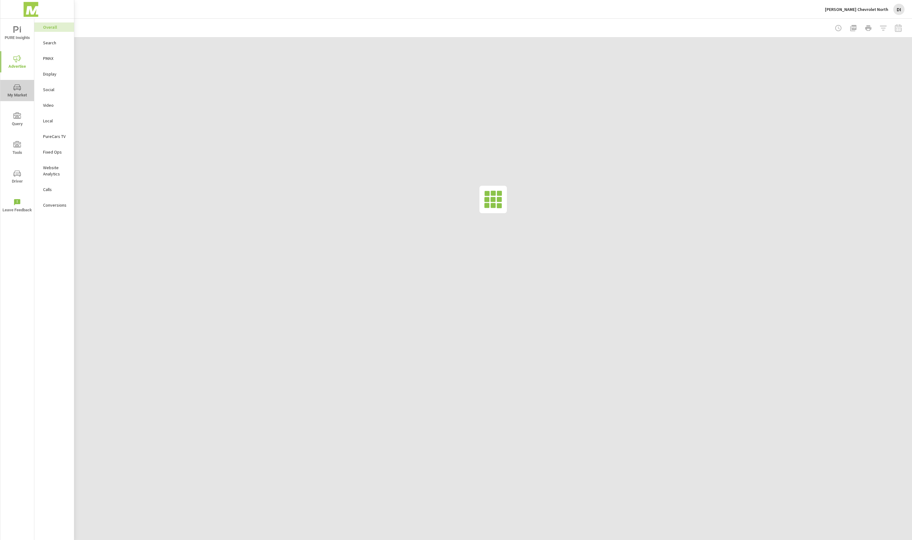
click at [17, 89] on icon "nav menu" at bounding box center [16, 87] width 7 height 6
click at [17, 113] on icon "nav menu" at bounding box center [16, 115] width 7 height 7
click at [19, 28] on icon "nav menu" at bounding box center [16, 29] width 7 height 7
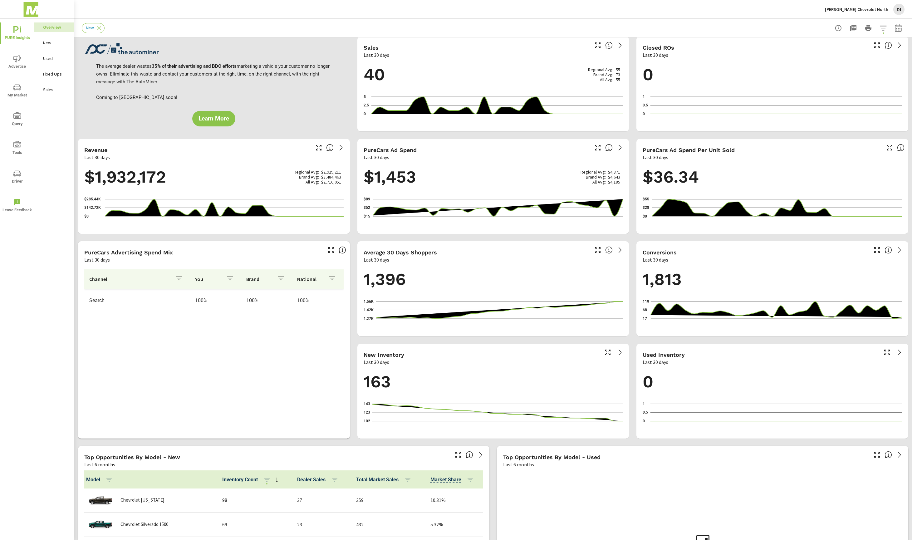
scroll to position [13, 0]
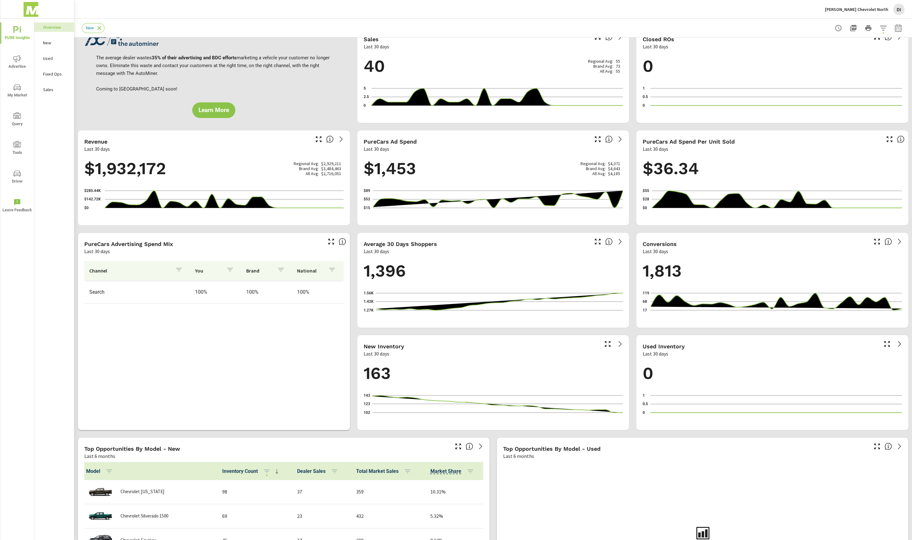
click at [101, 27] on icon at bounding box center [99, 28] width 7 height 7
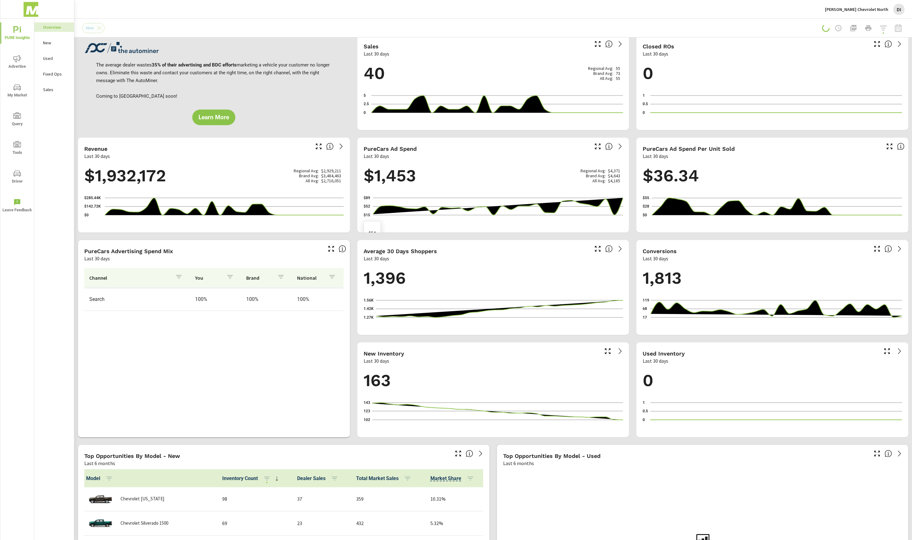
scroll to position [0, 0]
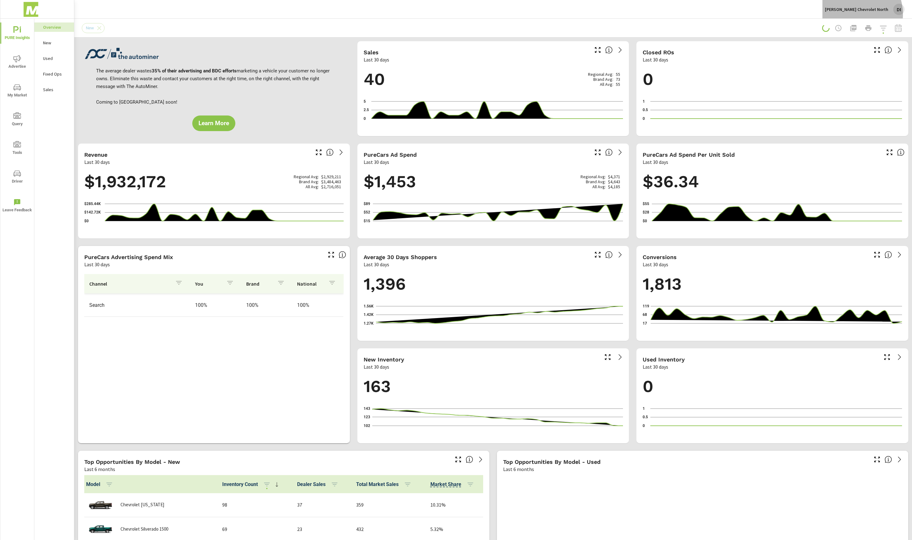
click at [855, 15] on div "Mike Maroone Chevrolet North DI" at bounding box center [865, 9] width 80 height 11
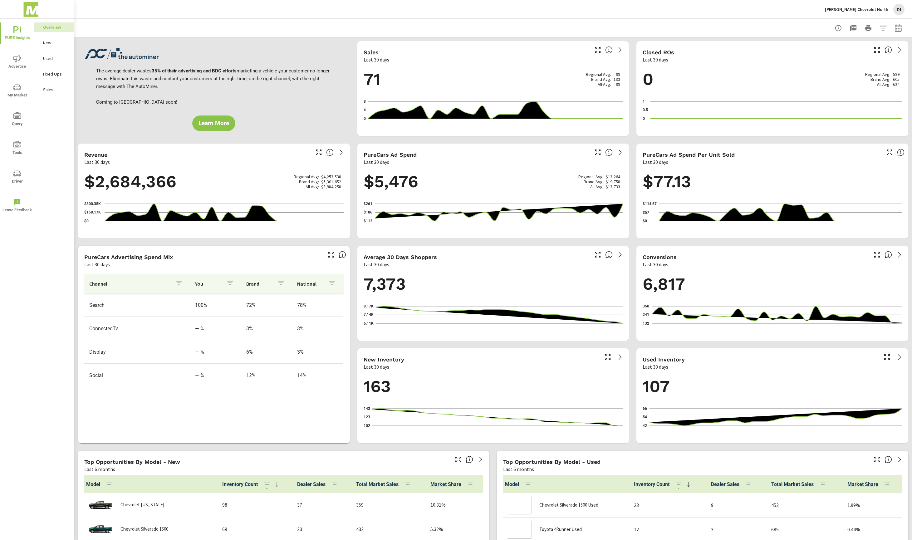
scroll to position [0, 0]
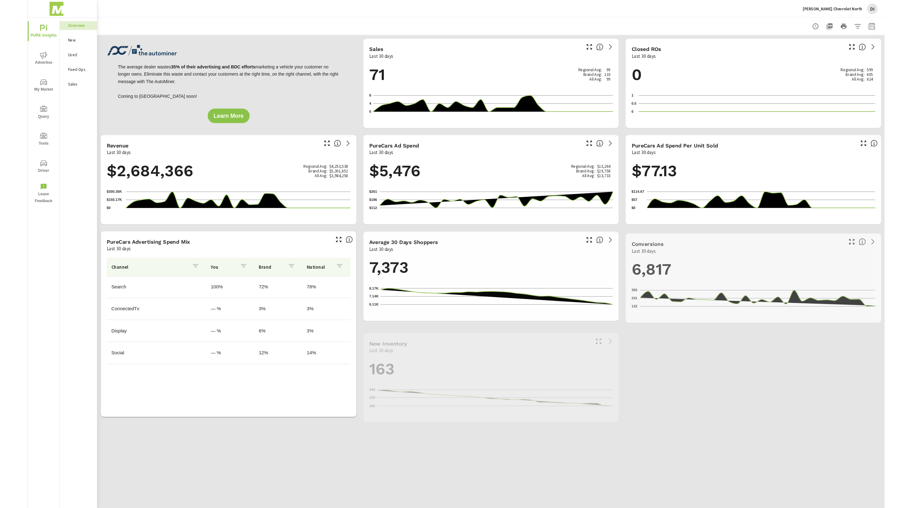
scroll to position [0, 0]
